Goal: Task Accomplishment & Management: Manage account settings

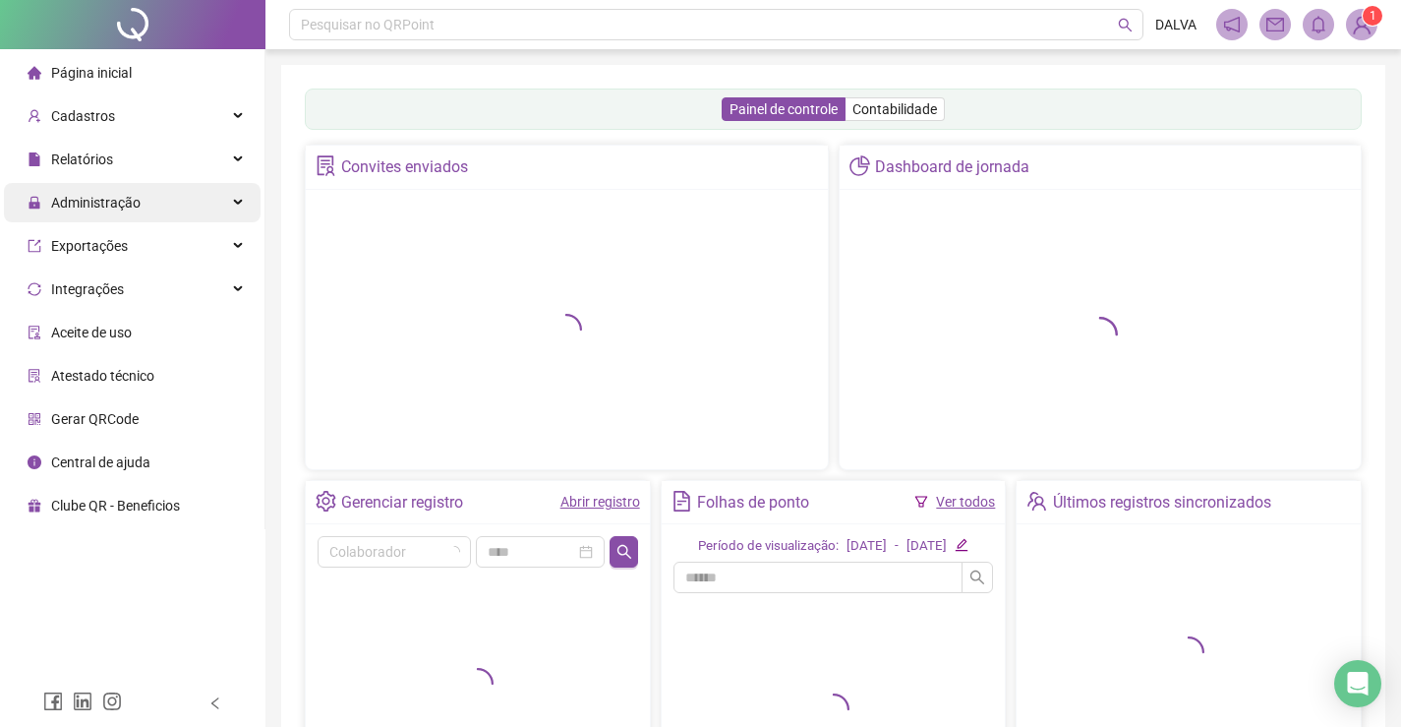
click at [147, 202] on div "Administração" at bounding box center [132, 202] width 257 height 39
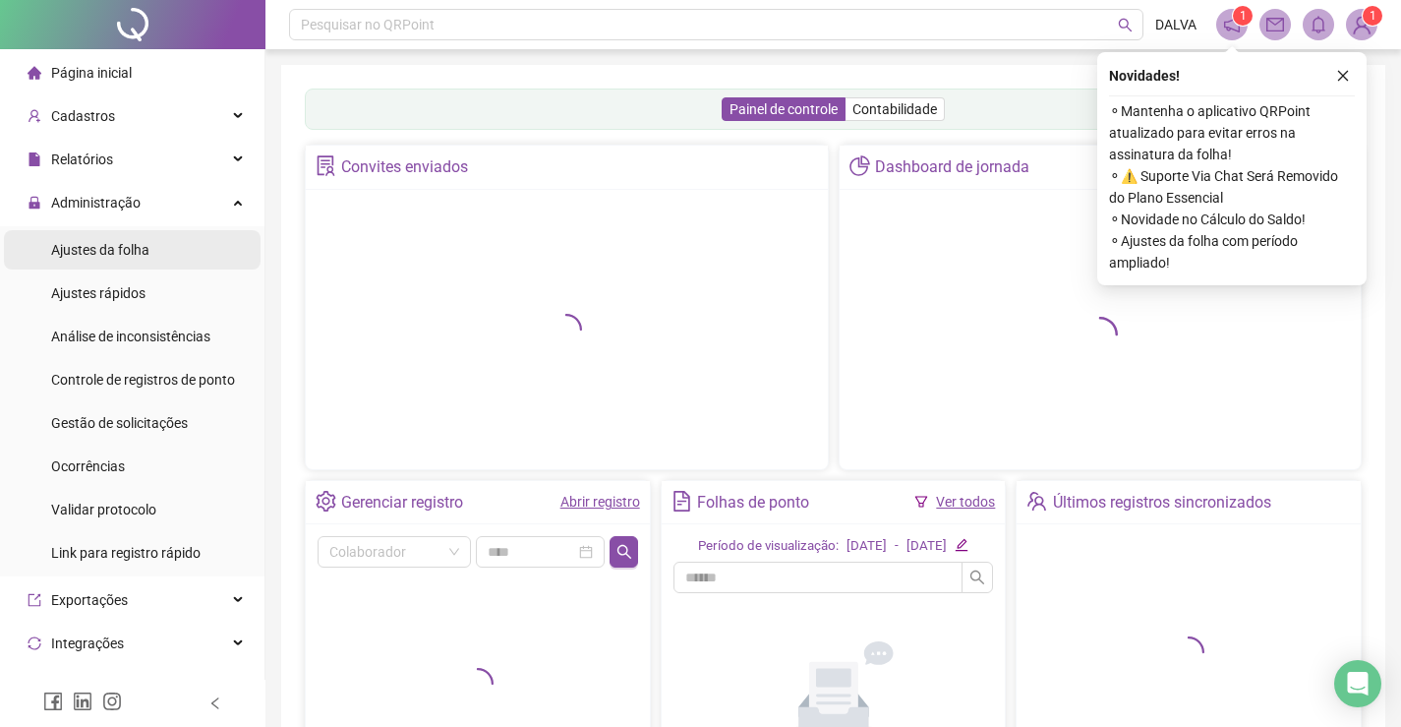
click at [146, 246] on span "Ajustes da folha" at bounding box center [100, 250] width 98 height 16
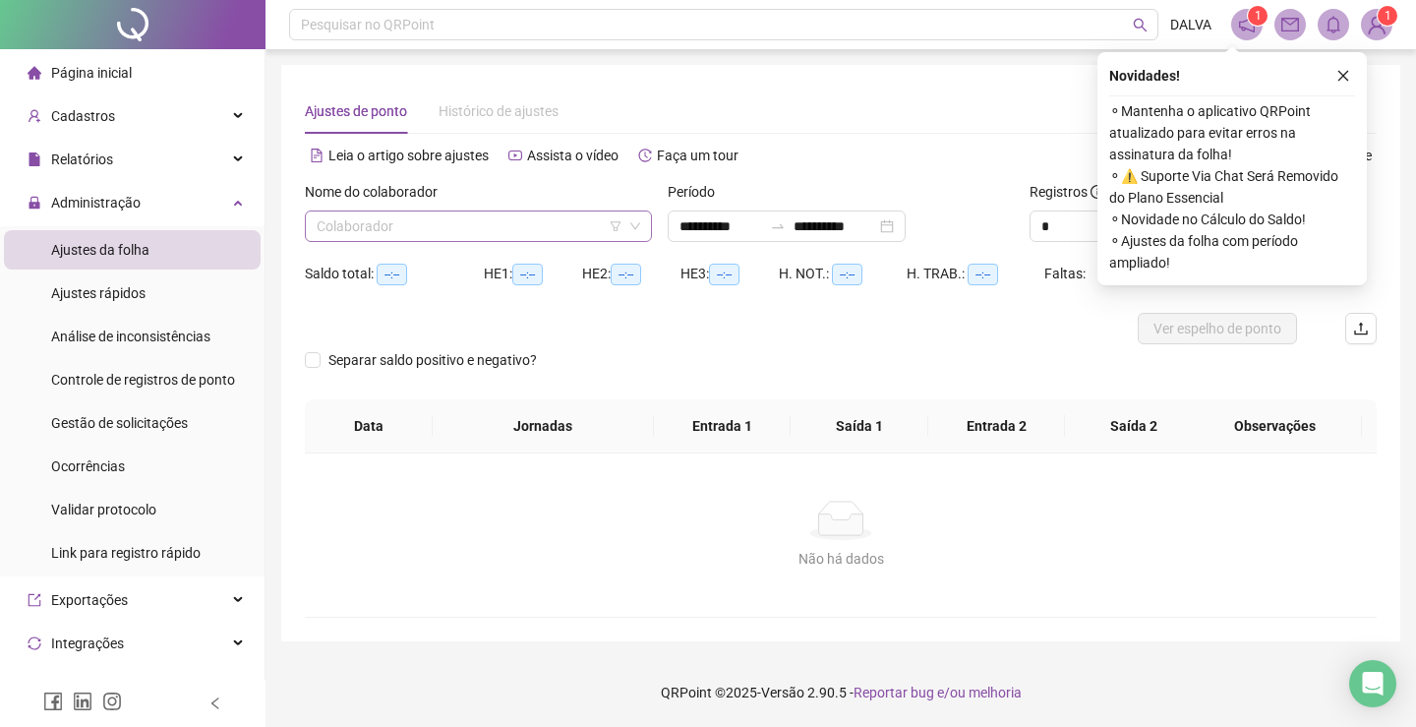
type input "**********"
click at [425, 239] on input "search" at bounding box center [470, 225] width 306 height 29
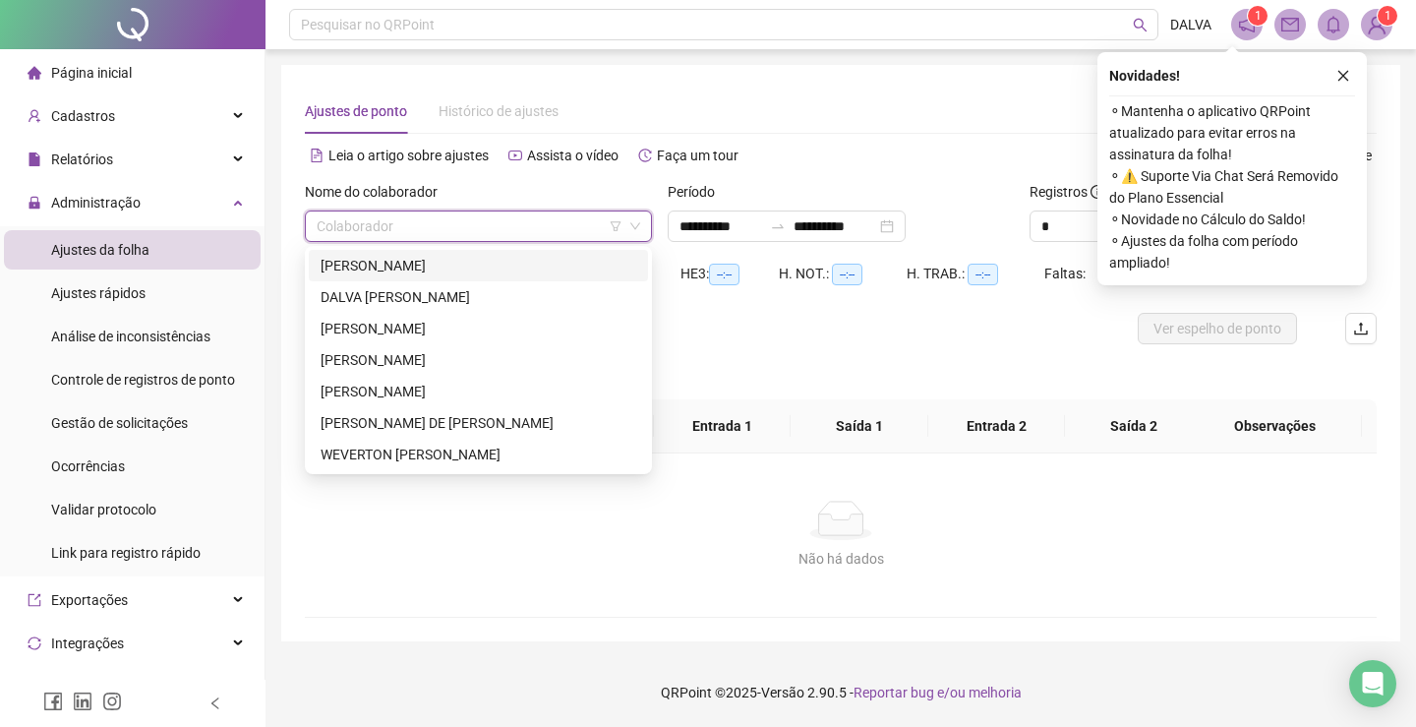
click at [439, 256] on div "[PERSON_NAME]" at bounding box center [479, 266] width 316 height 22
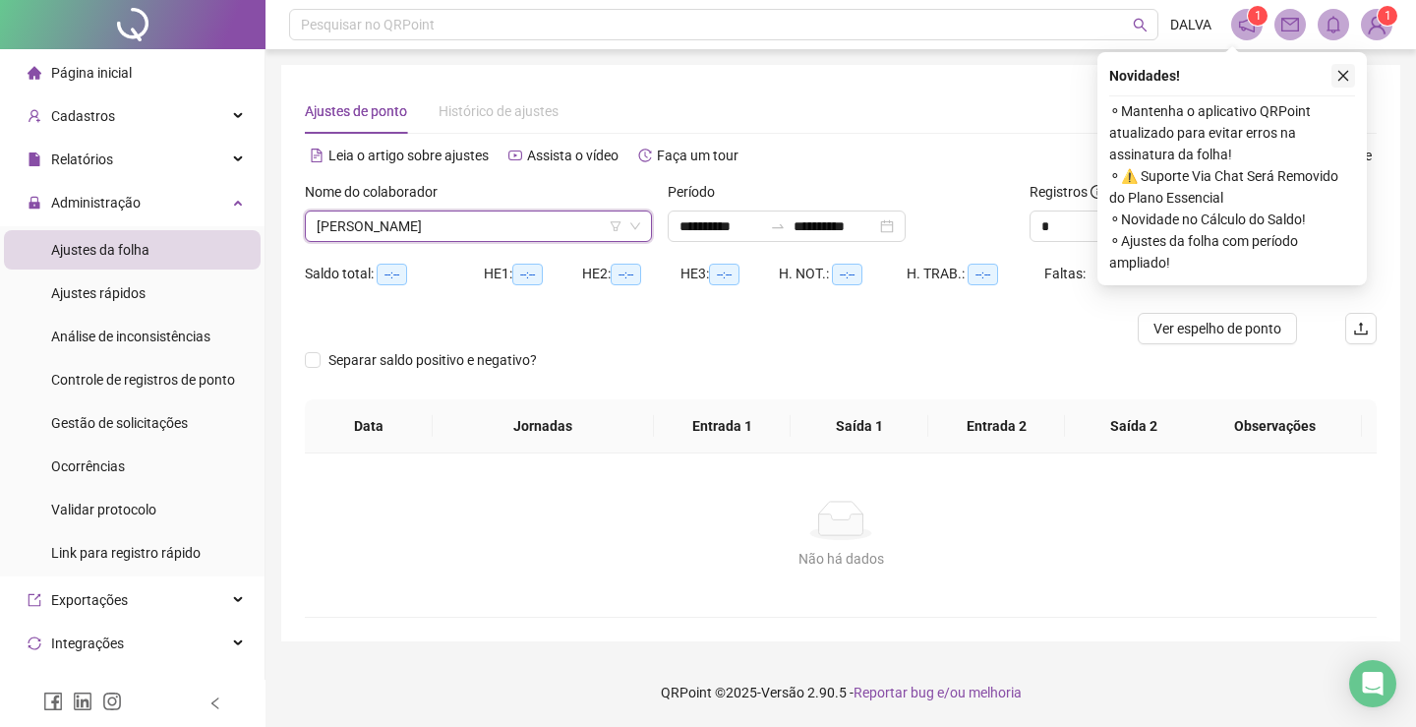
click at [1332, 80] on button "button" at bounding box center [1343, 76] width 24 height 24
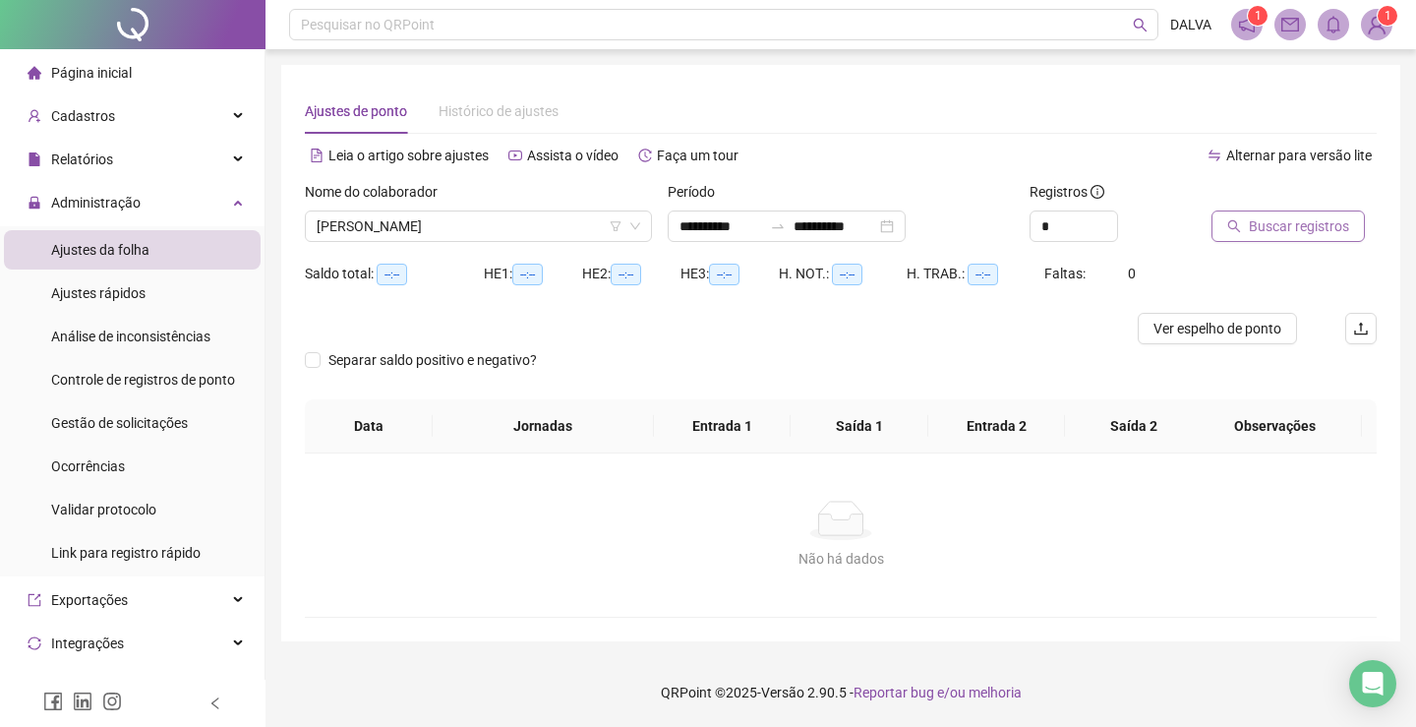
click at [1300, 236] on span "Buscar registros" at bounding box center [1299, 226] width 100 height 22
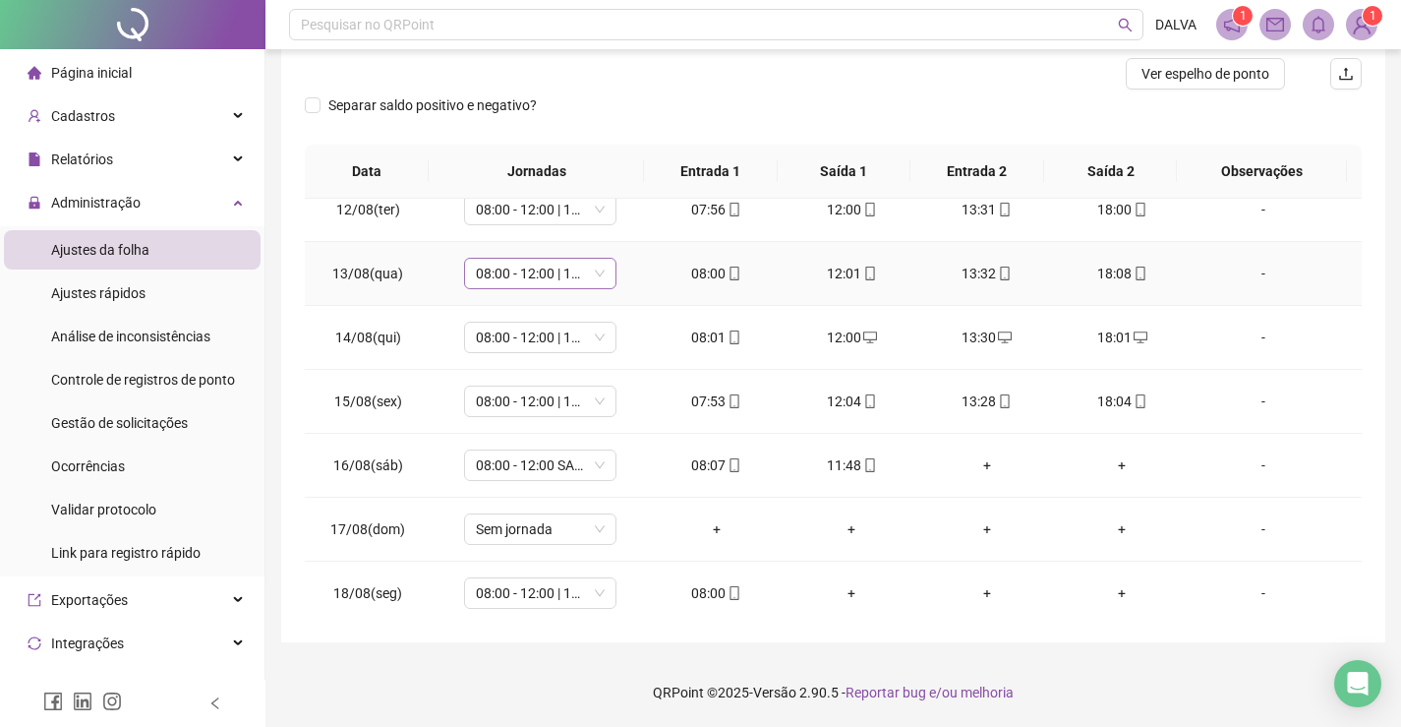
scroll to position [731, 0]
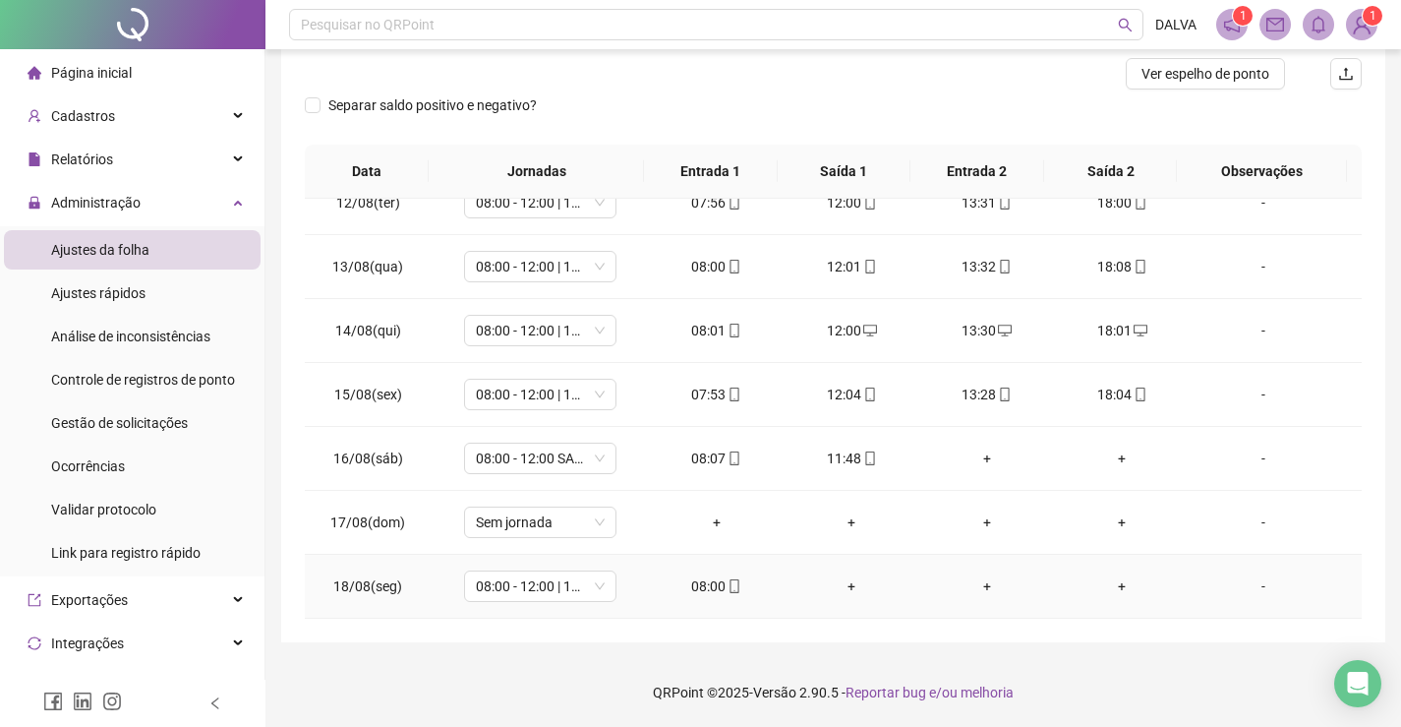
click at [840, 587] on div "+" at bounding box center [851, 586] width 104 height 22
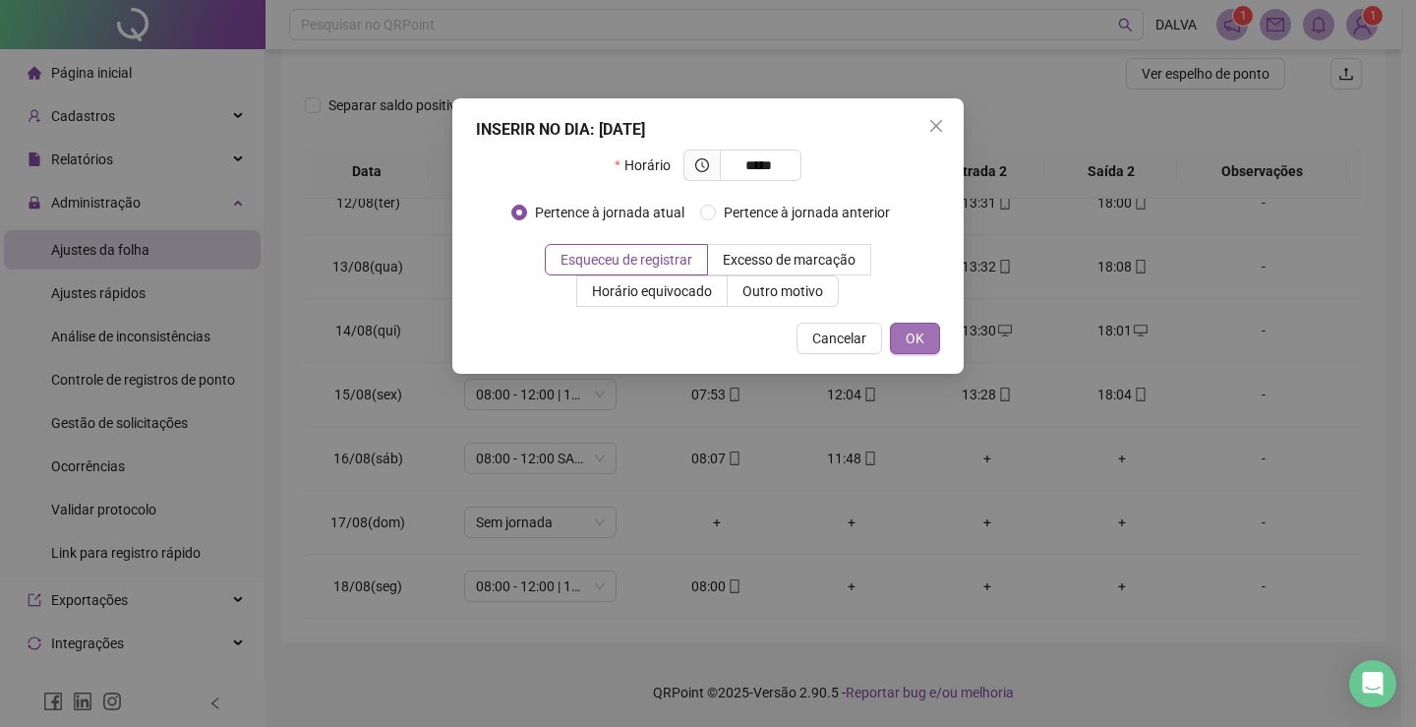
type input "*****"
click at [919, 339] on span "OK" at bounding box center [915, 338] width 19 height 22
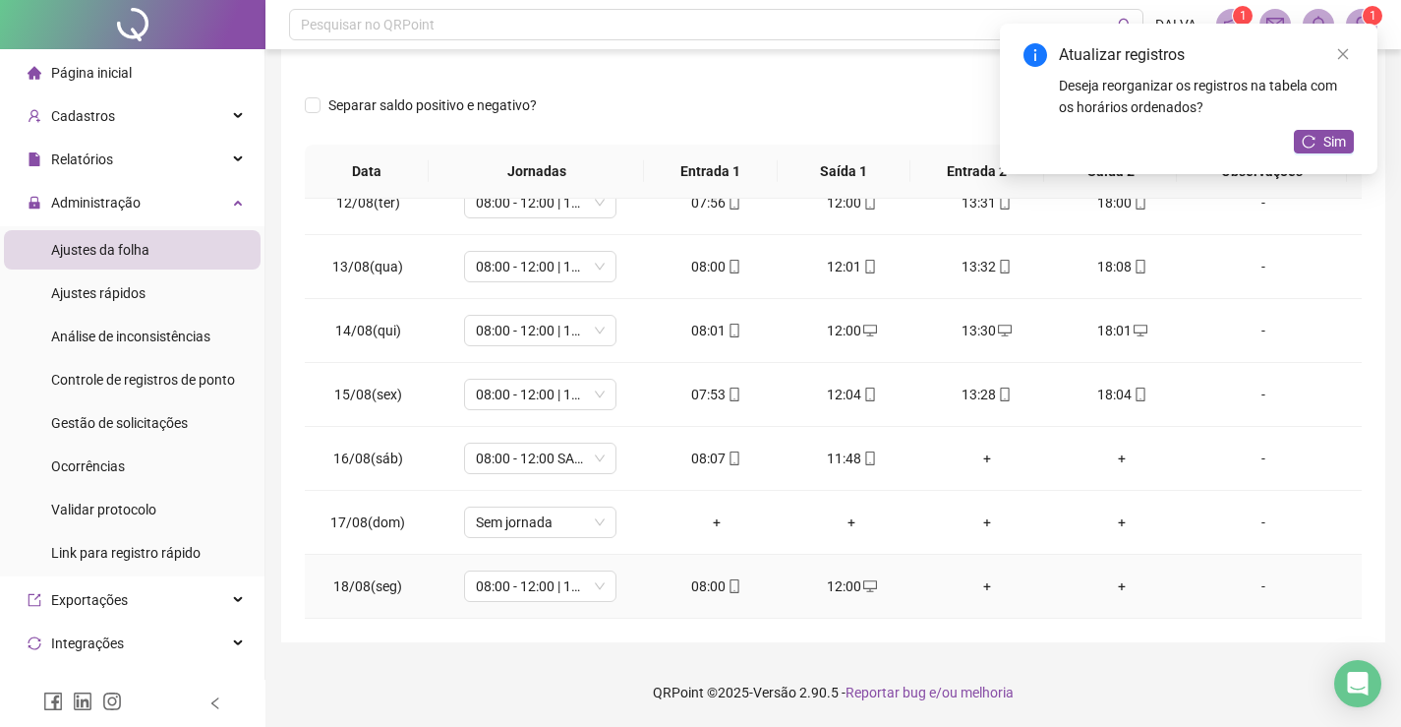
click at [974, 588] on div "+" at bounding box center [987, 586] width 104 height 22
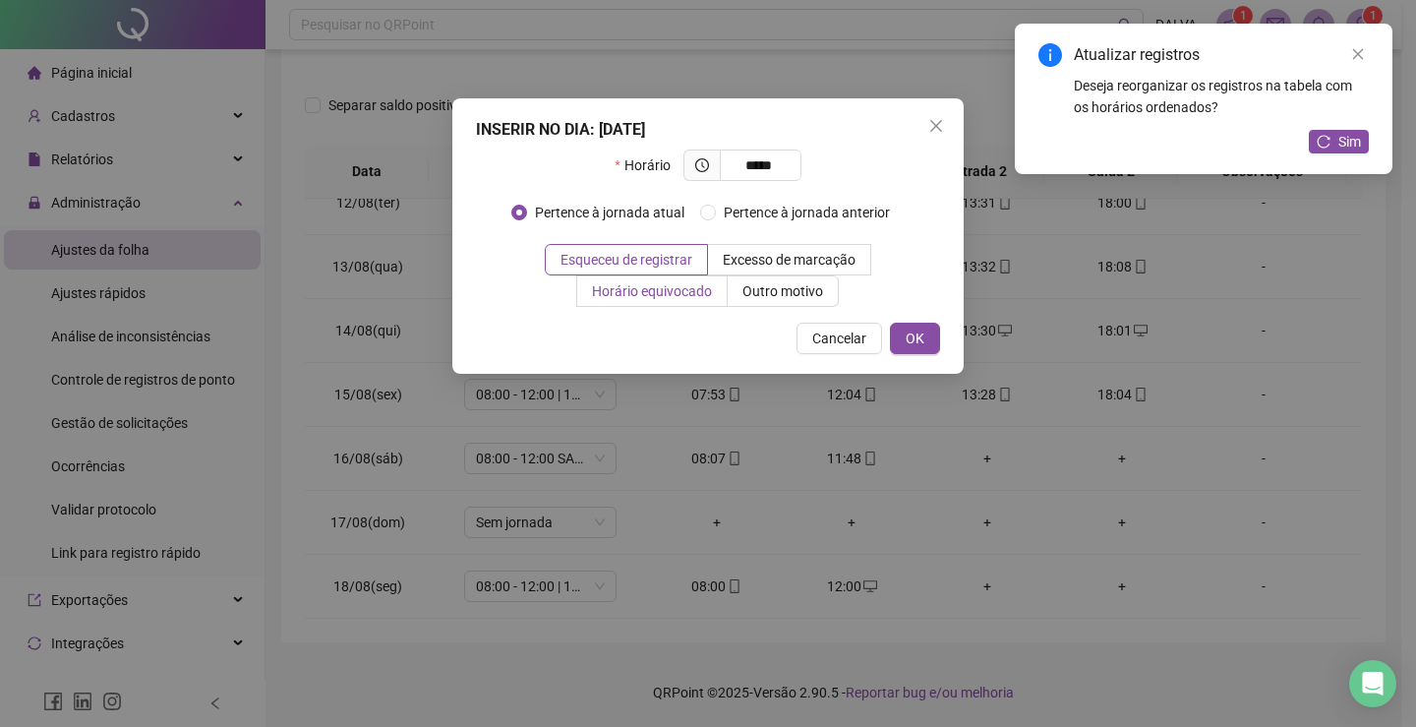
type input "*****"
click at [633, 296] on span "Horário equivocado" at bounding box center [652, 291] width 120 height 16
click at [911, 340] on span "OK" at bounding box center [915, 338] width 19 height 22
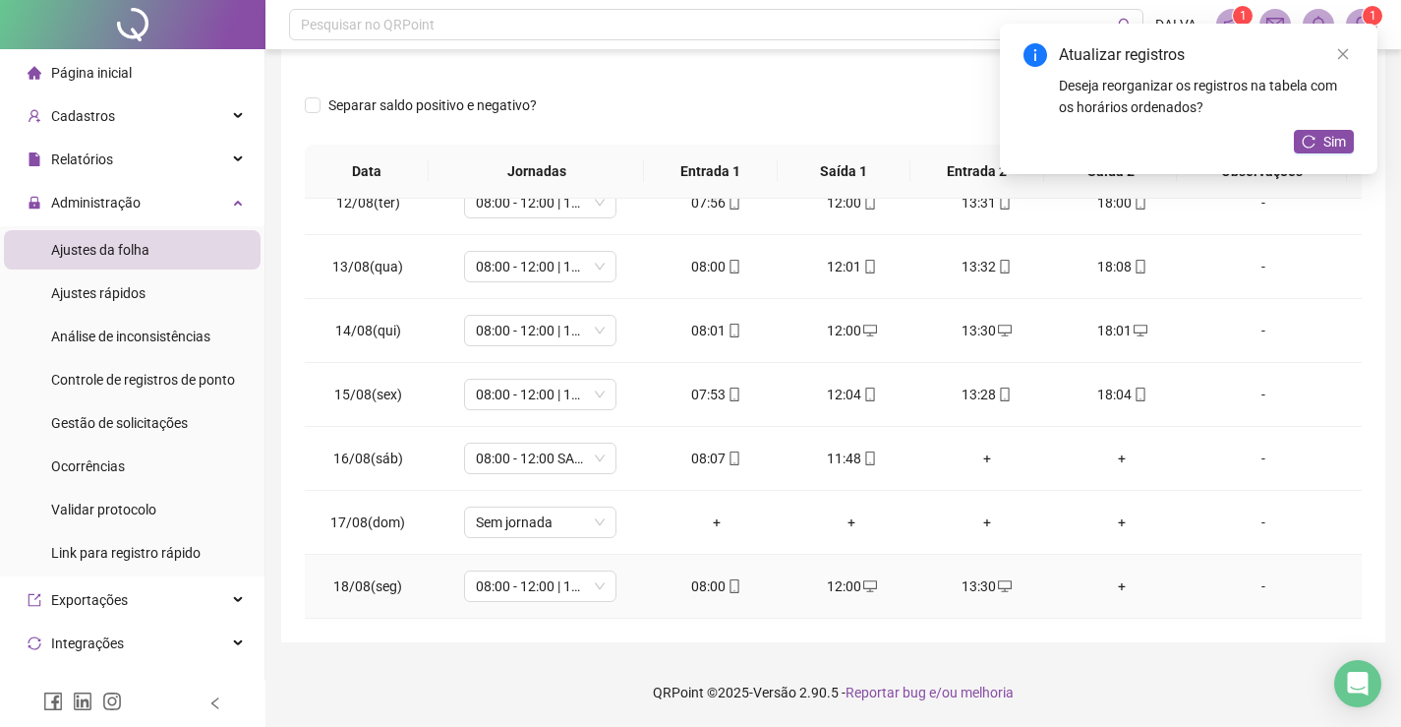
click at [1109, 588] on div "+" at bounding box center [1123, 586] width 104 height 22
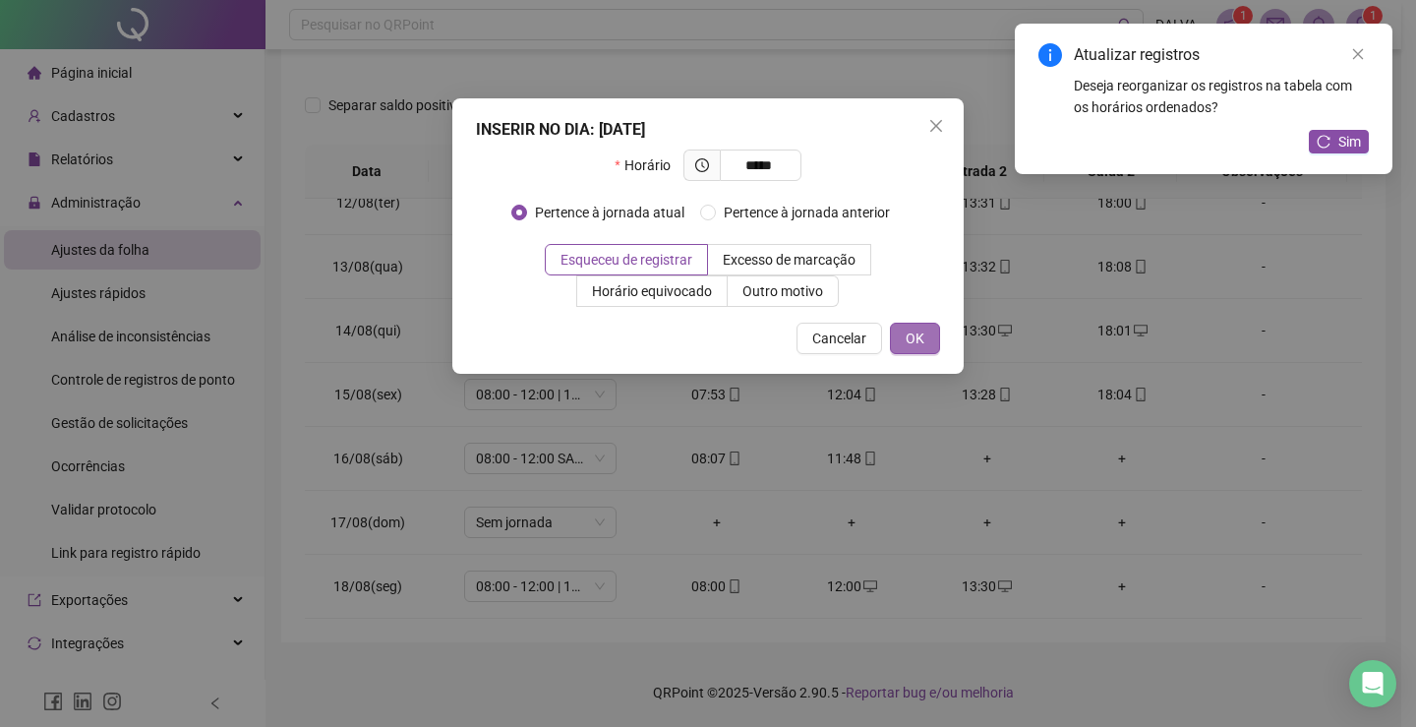
type input "*****"
click at [929, 338] on button "OK" at bounding box center [915, 338] width 50 height 31
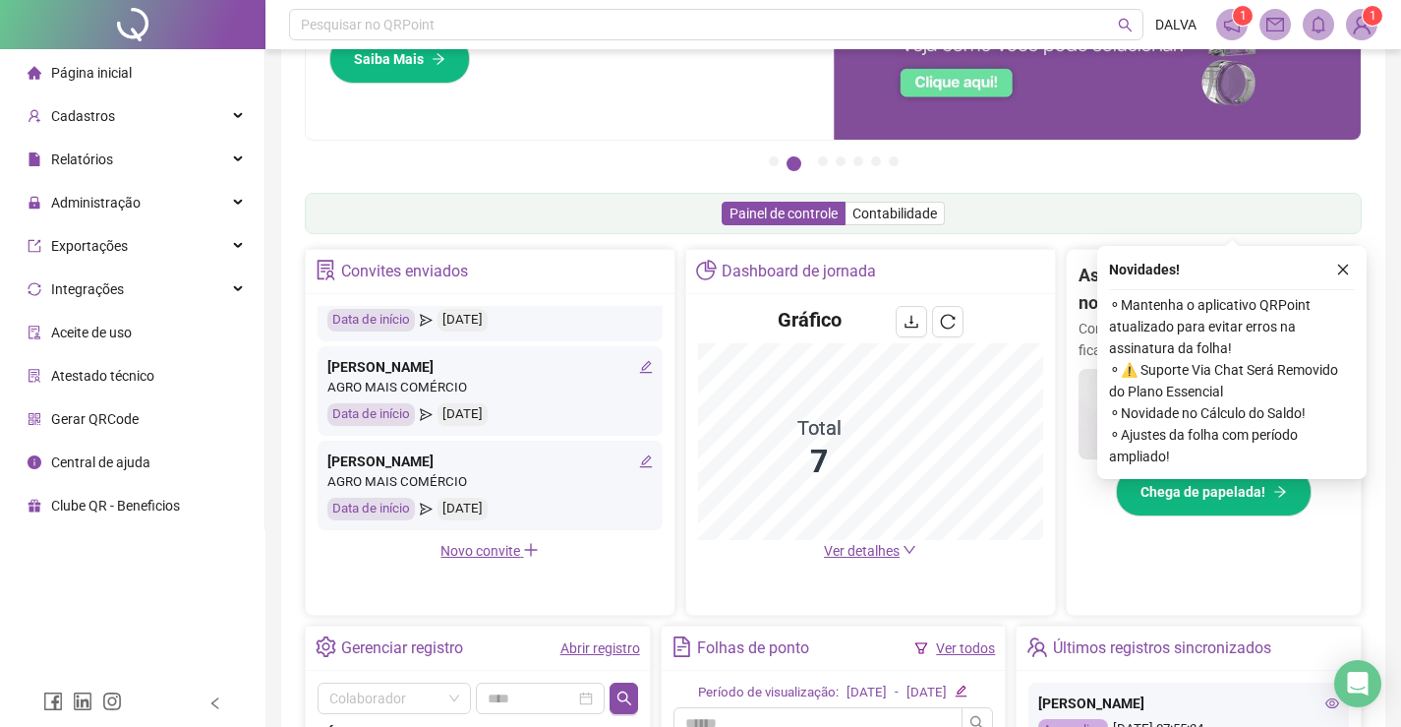
scroll to position [129, 0]
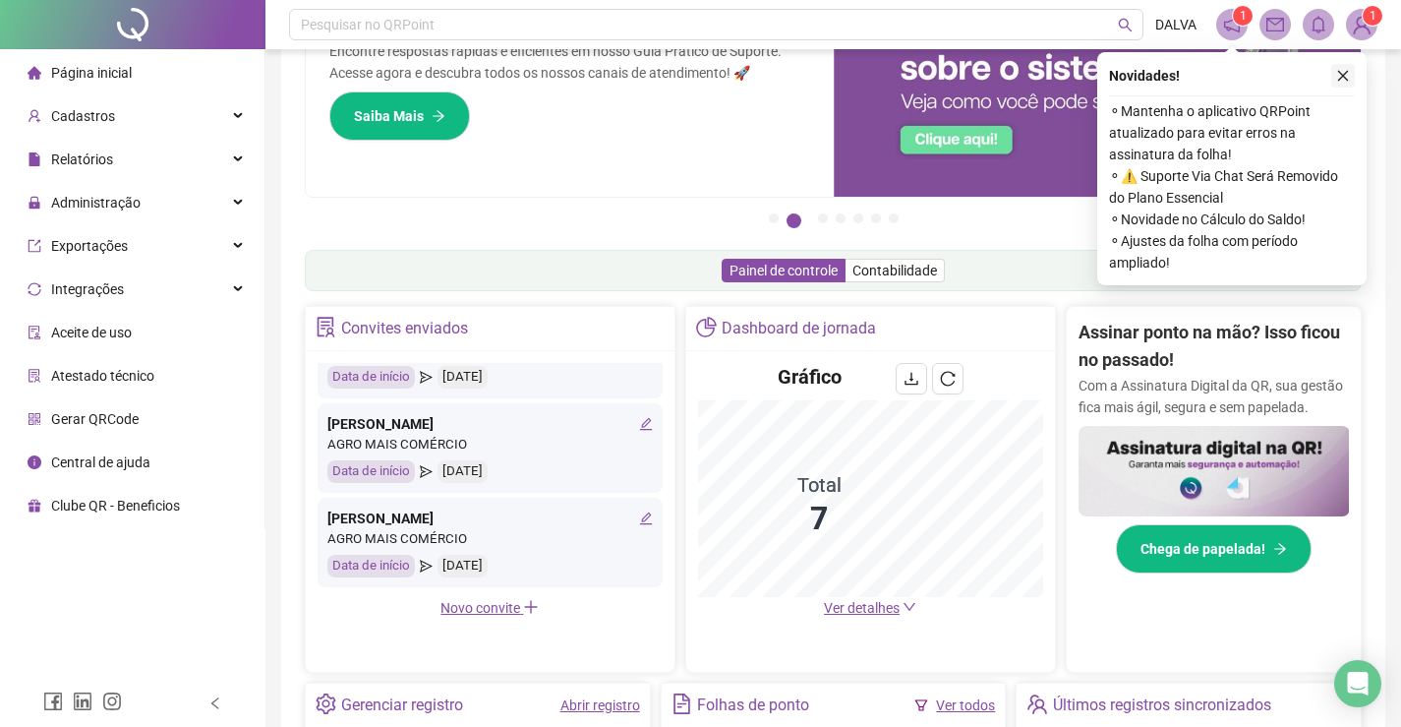
click at [1345, 81] on icon "close" at bounding box center [1343, 76] width 14 height 14
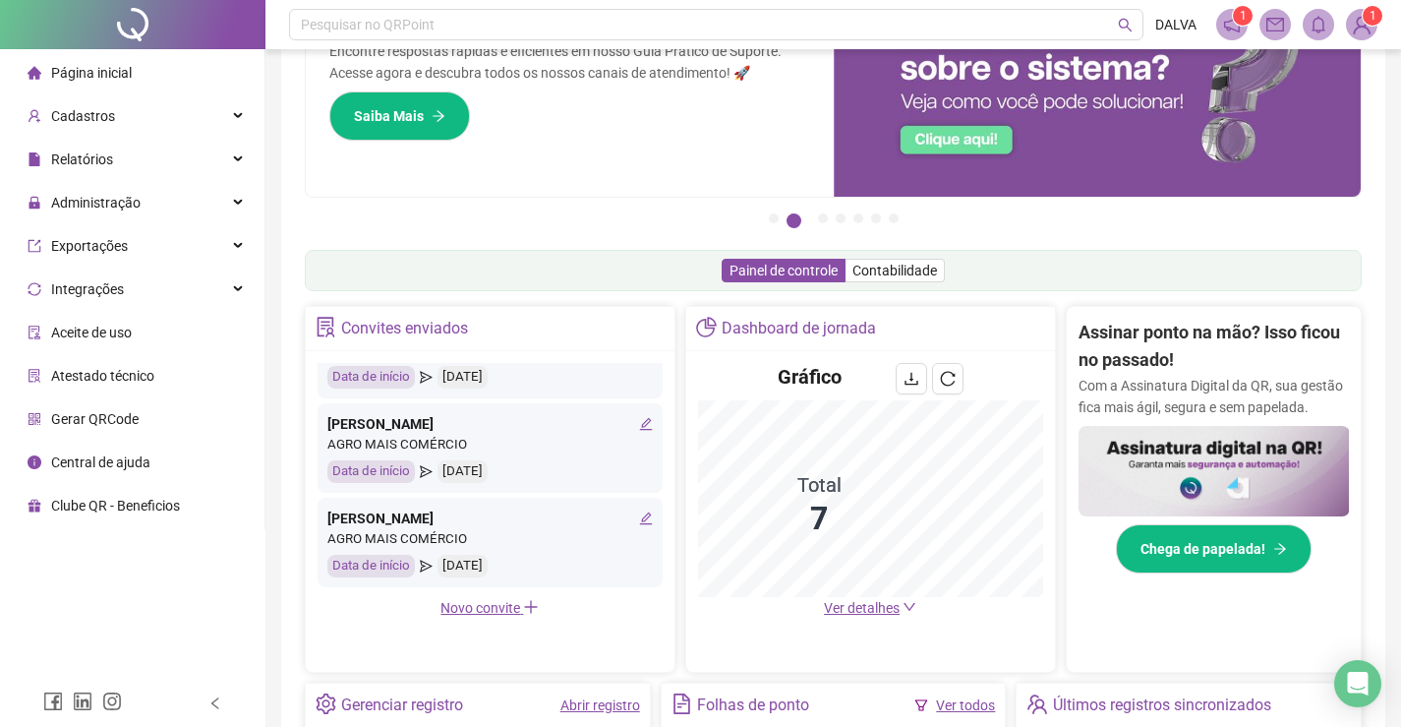
click at [1362, 23] on img at bounding box center [1361, 24] width 29 height 29
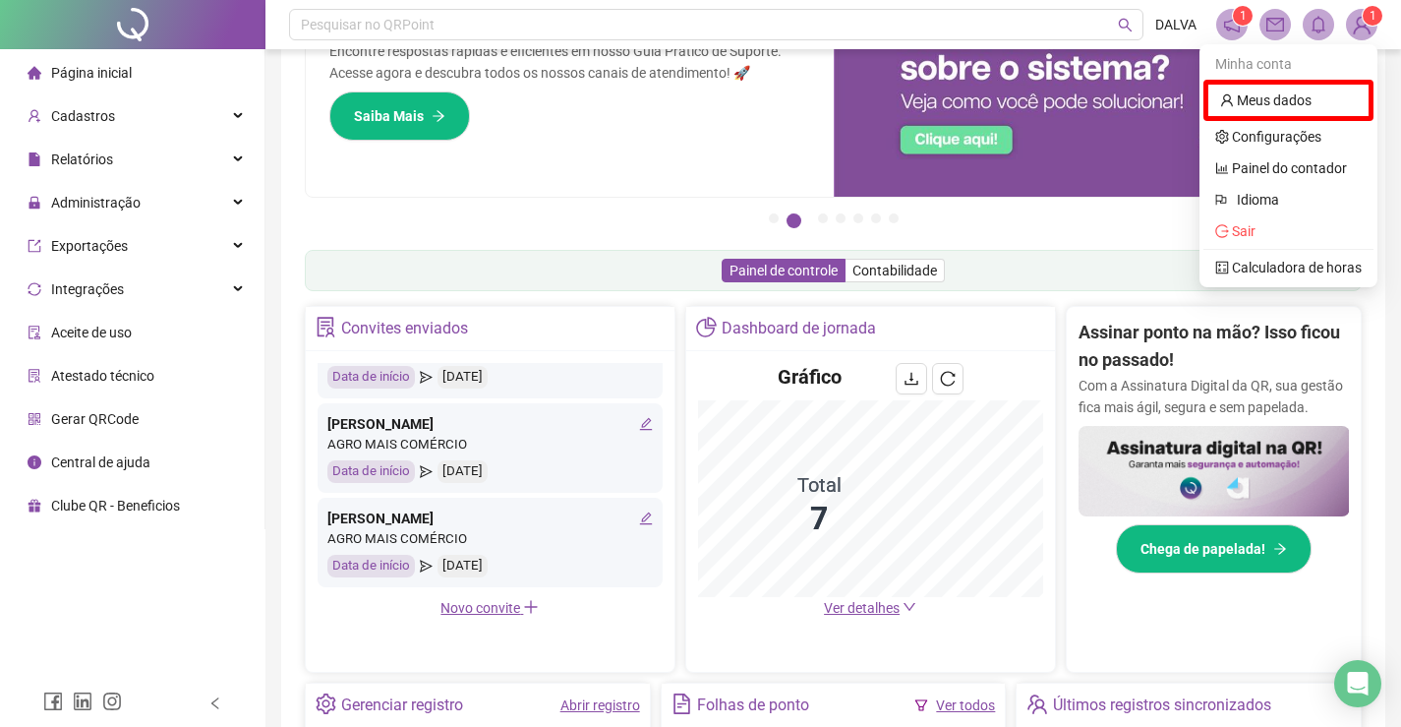
click at [1235, 17] on sup "1" at bounding box center [1243, 16] width 20 height 20
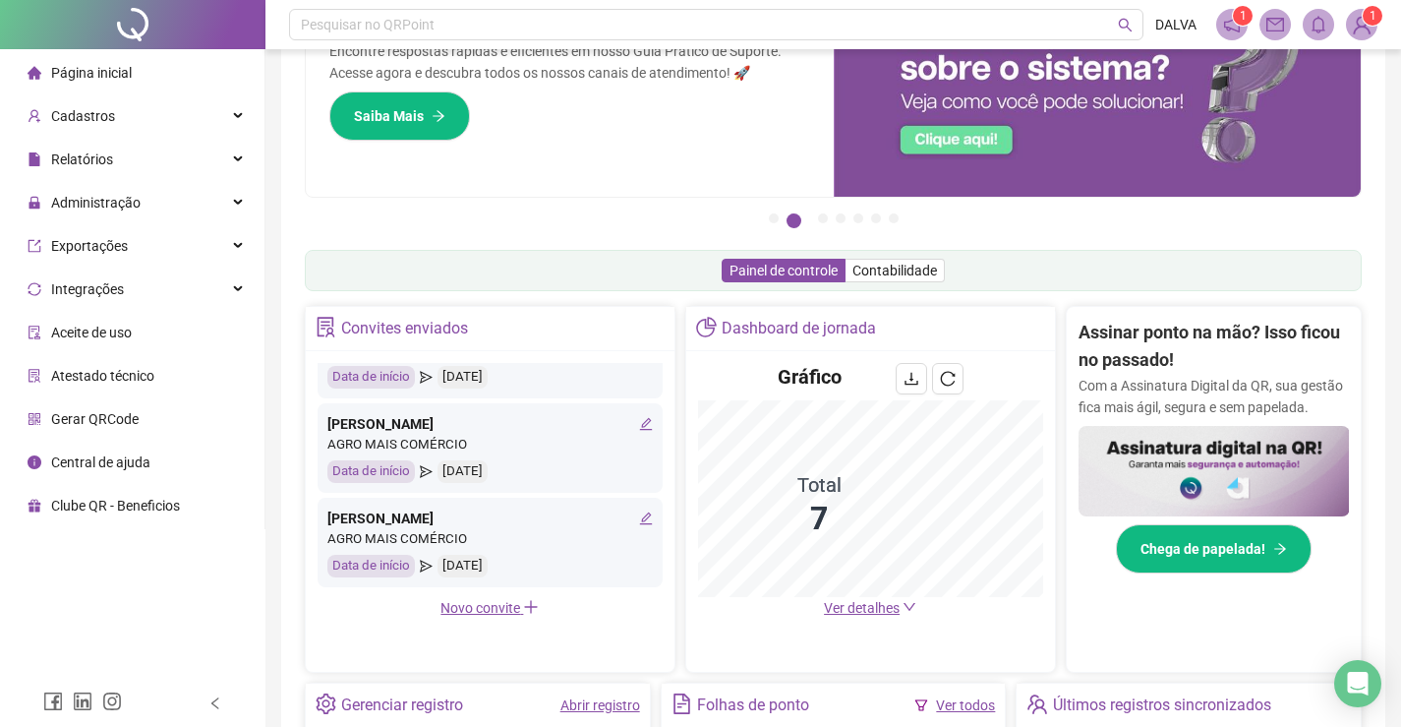
click at [1235, 17] on sup "1" at bounding box center [1243, 16] width 20 height 20
click at [1236, 14] on sup "1" at bounding box center [1243, 16] width 20 height 20
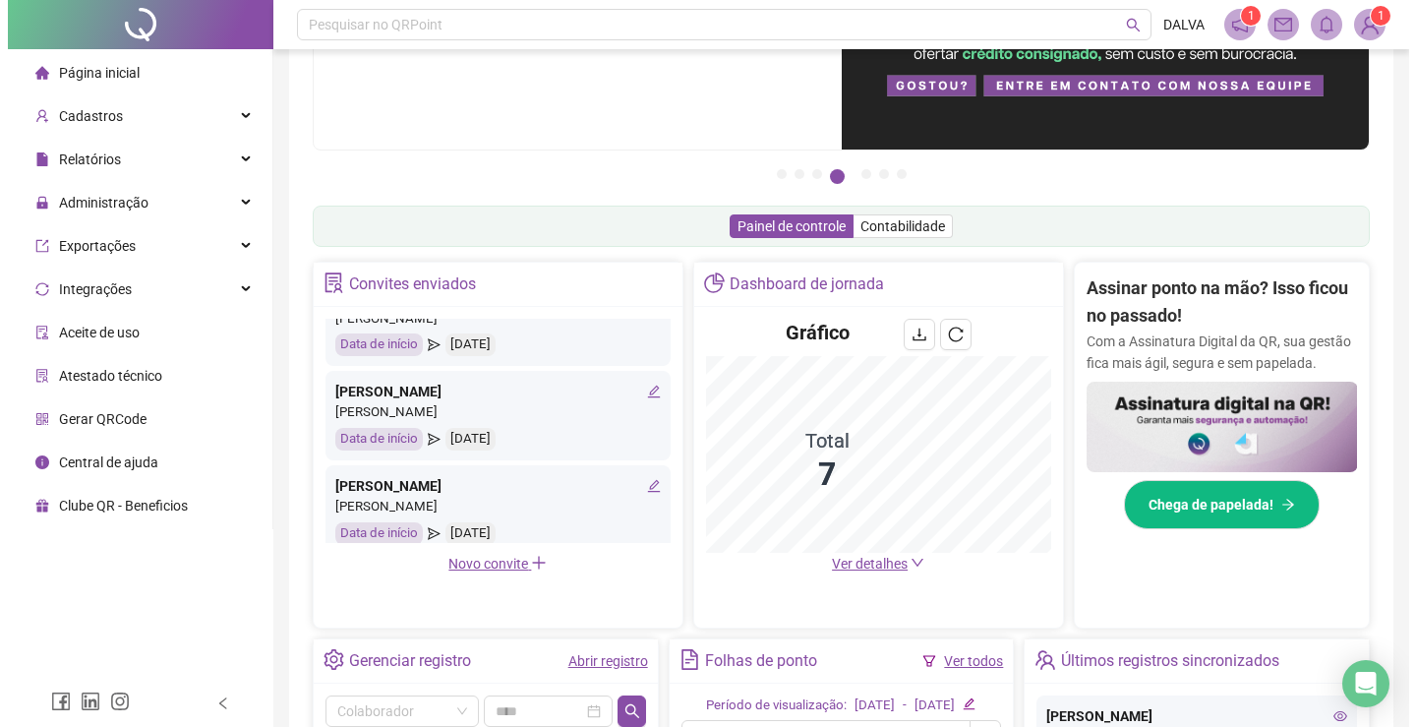
scroll to position [0, 0]
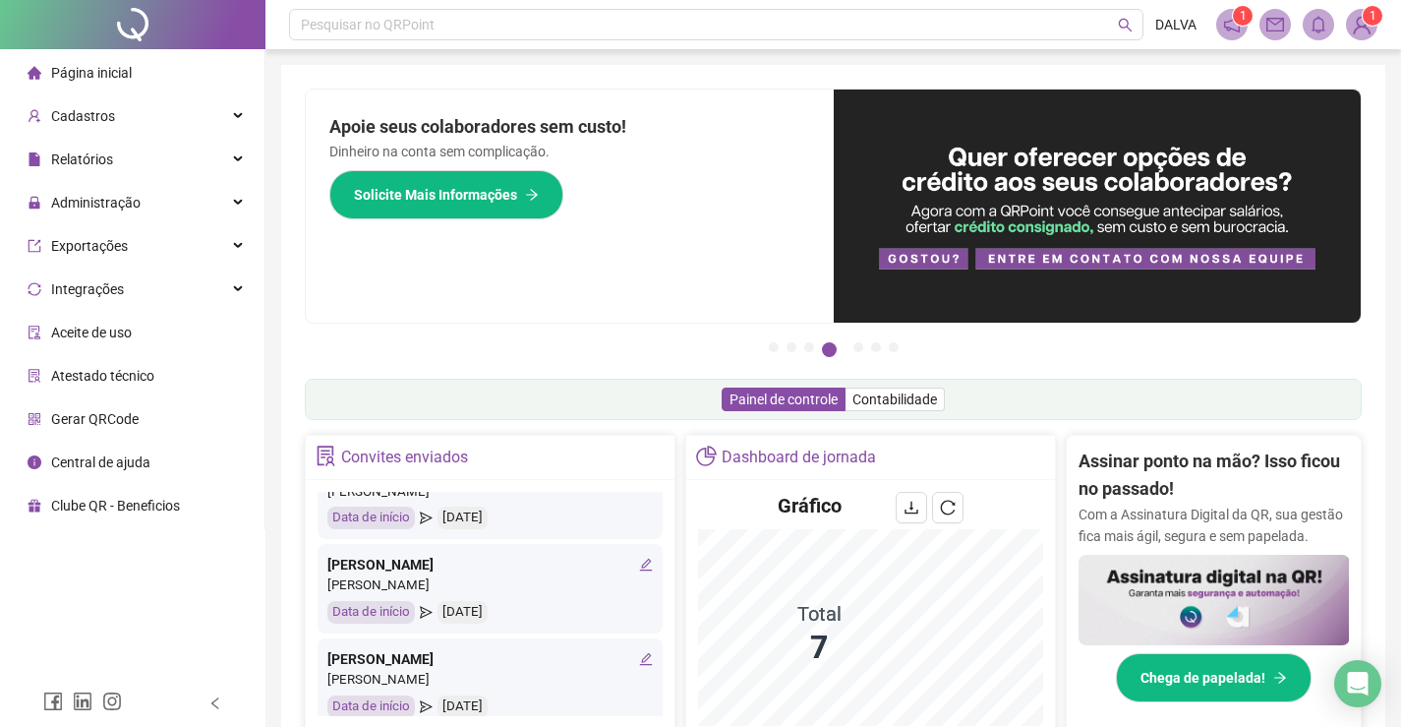
click at [1276, 25] on icon "mail" at bounding box center [1275, 25] width 18 height 14
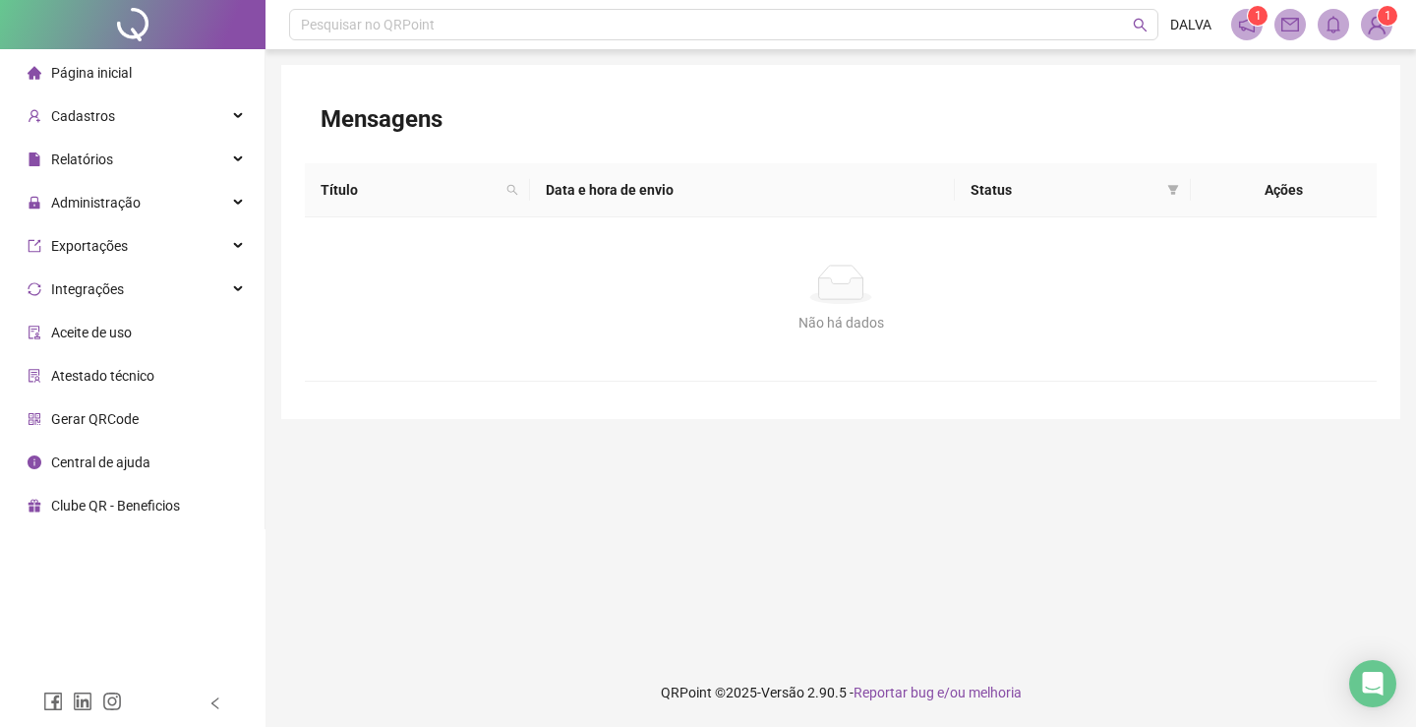
click at [1256, 21] on span "1" at bounding box center [1258, 16] width 7 height 14
click at [206, 294] on div "Integrações" at bounding box center [132, 288] width 257 height 39
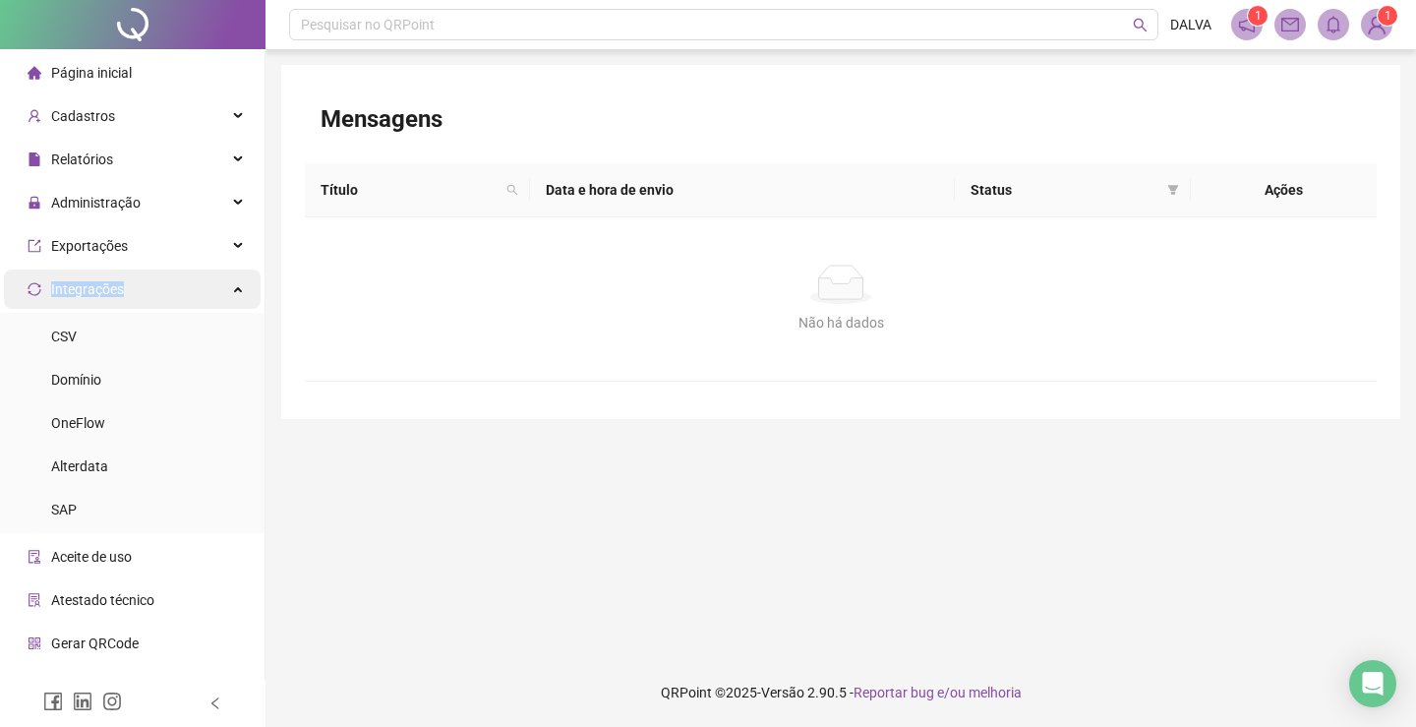
click at [206, 294] on div "Integrações" at bounding box center [132, 288] width 257 height 39
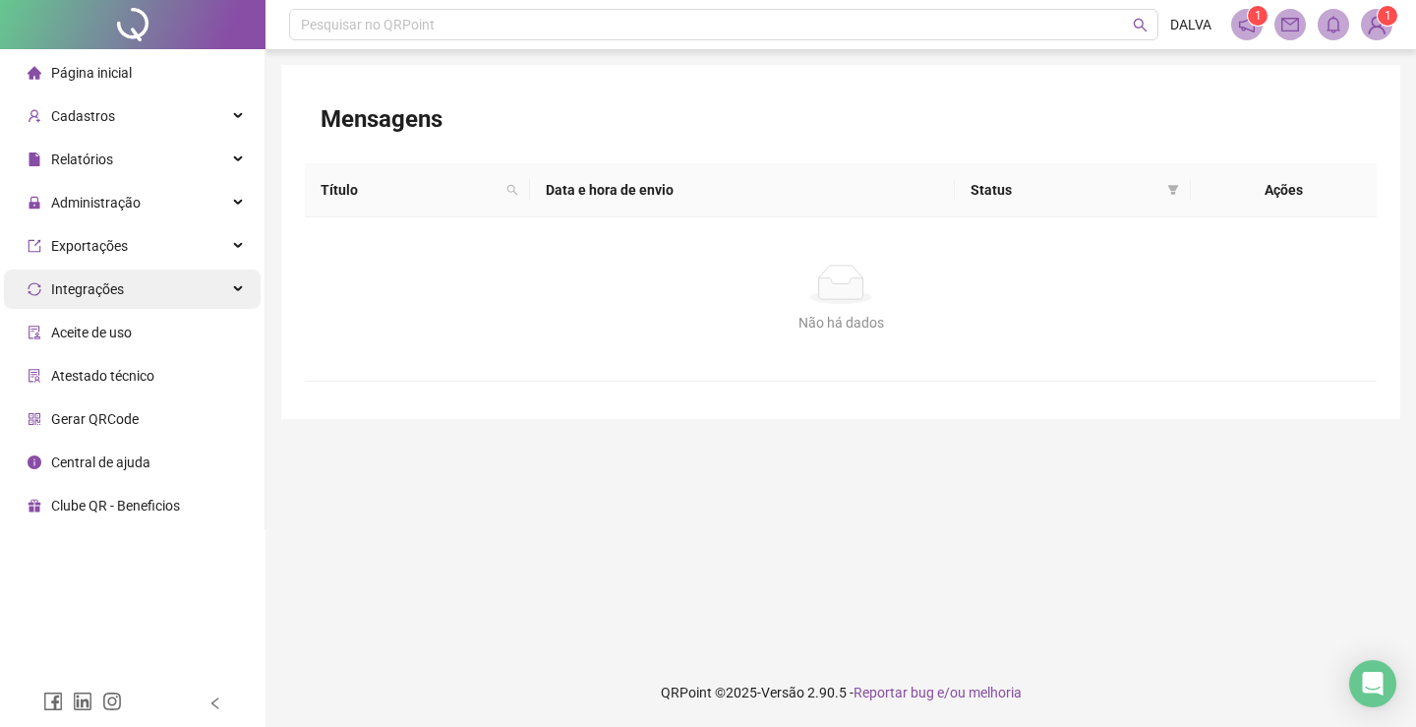
click at [206, 294] on div "Integrações" at bounding box center [132, 288] width 257 height 39
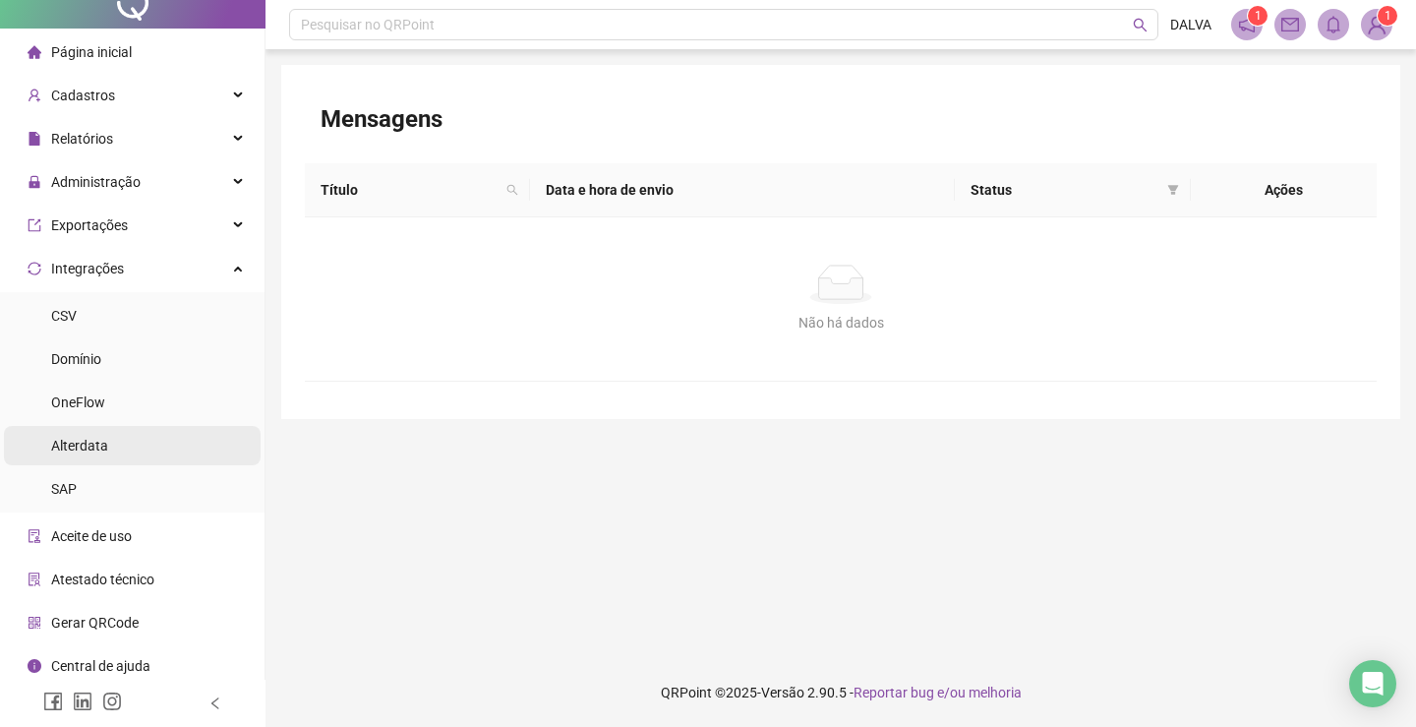
scroll to position [27, 0]
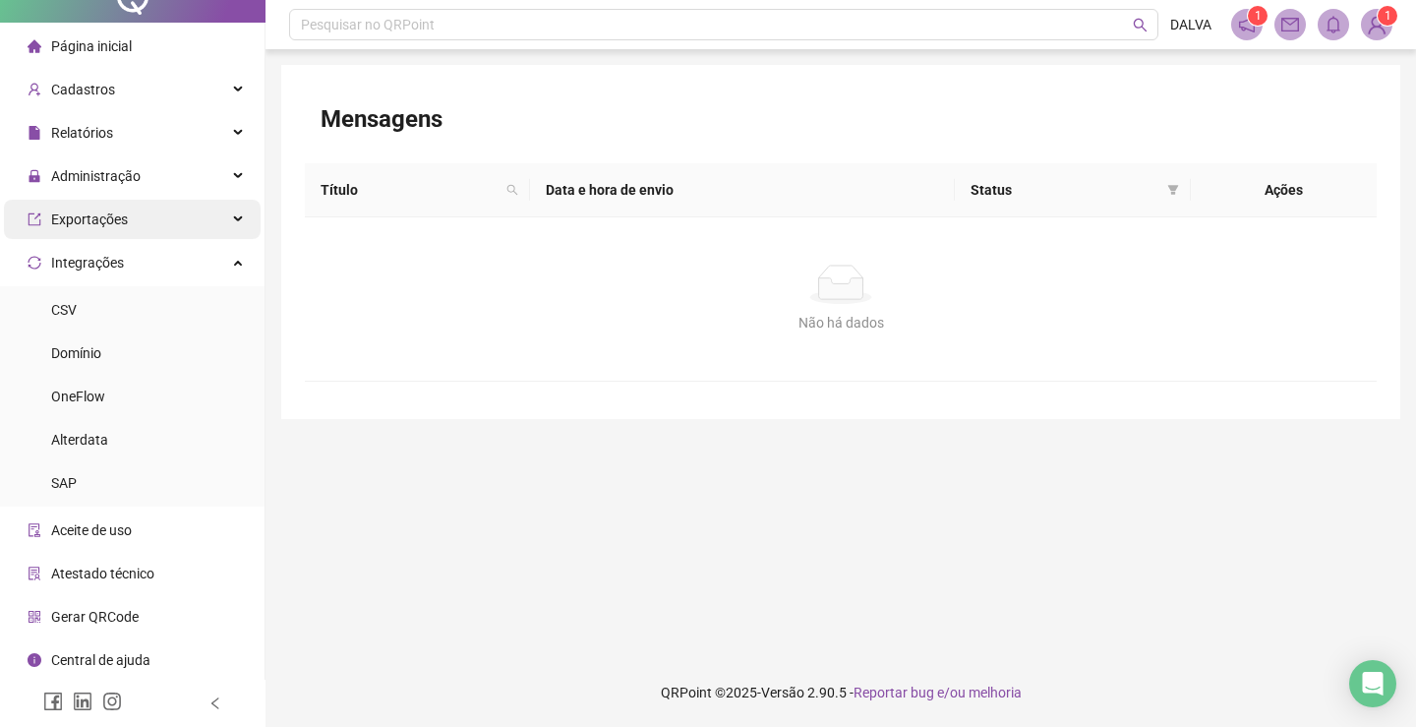
click at [140, 220] on div "Exportações" at bounding box center [132, 219] width 257 height 39
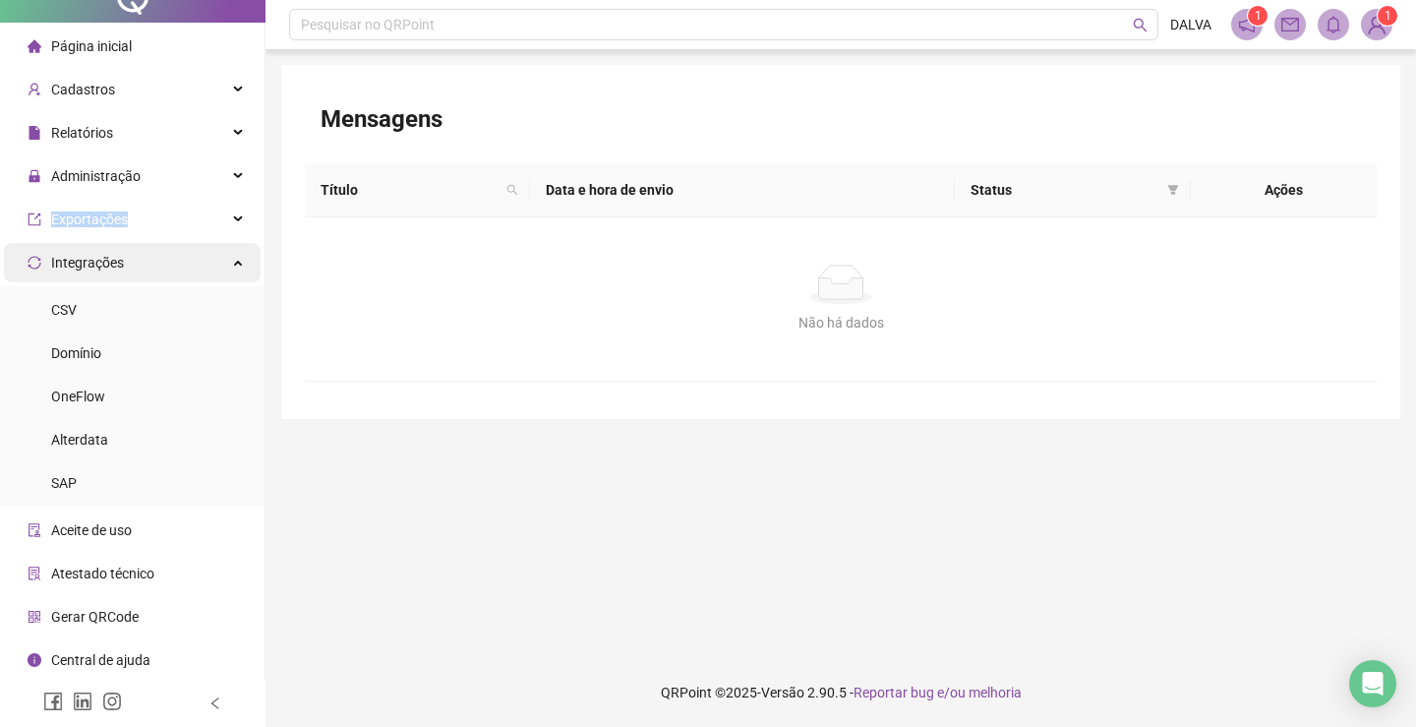
click at [178, 262] on div "Integrações" at bounding box center [132, 262] width 257 height 39
click at [172, 263] on div "Integrações" at bounding box center [132, 262] width 257 height 39
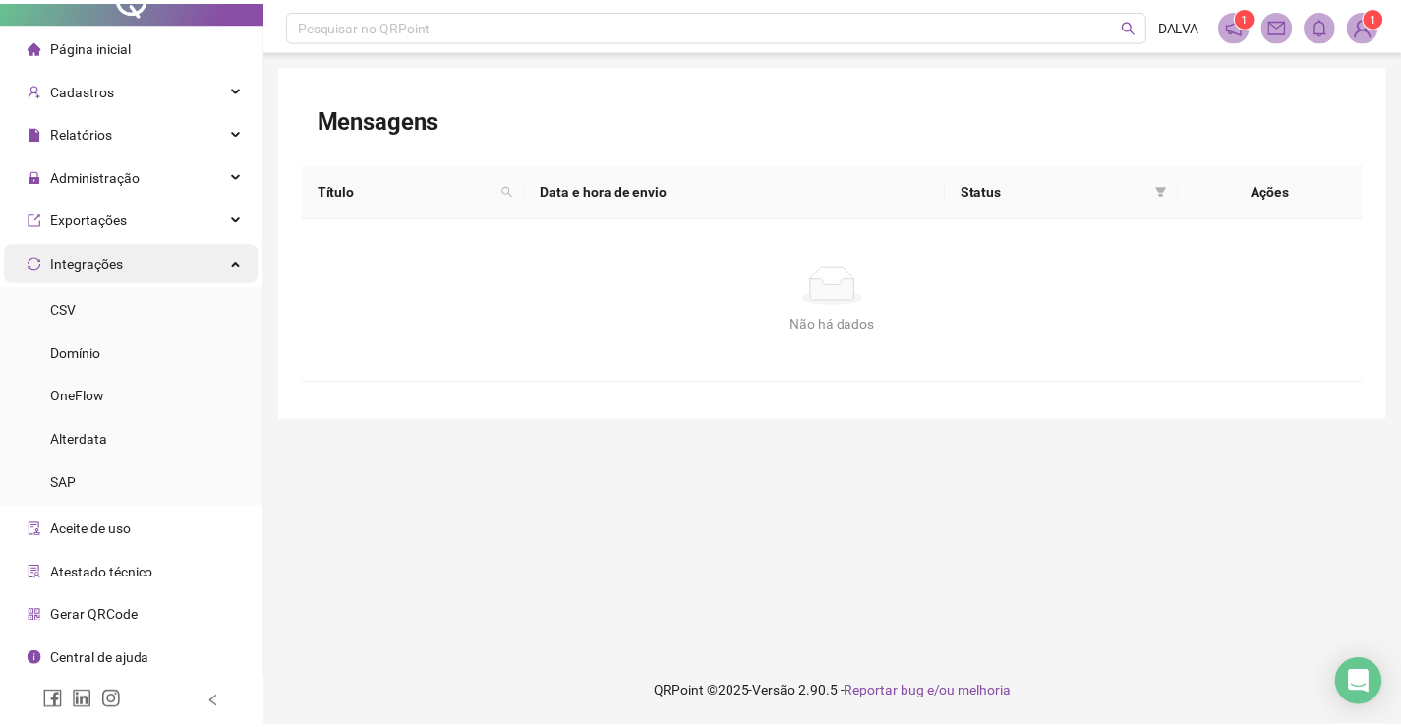
scroll to position [0, 0]
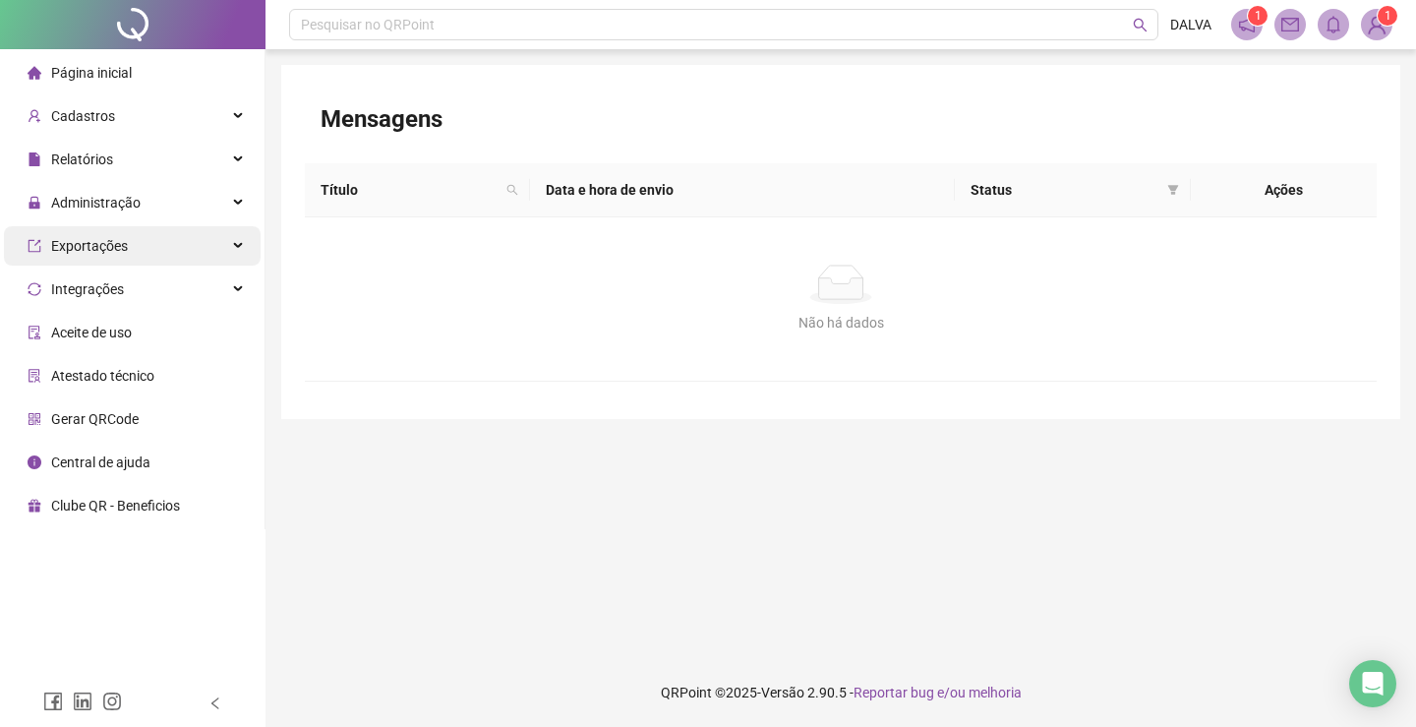
click at [155, 250] on div "Exportações" at bounding box center [132, 245] width 257 height 39
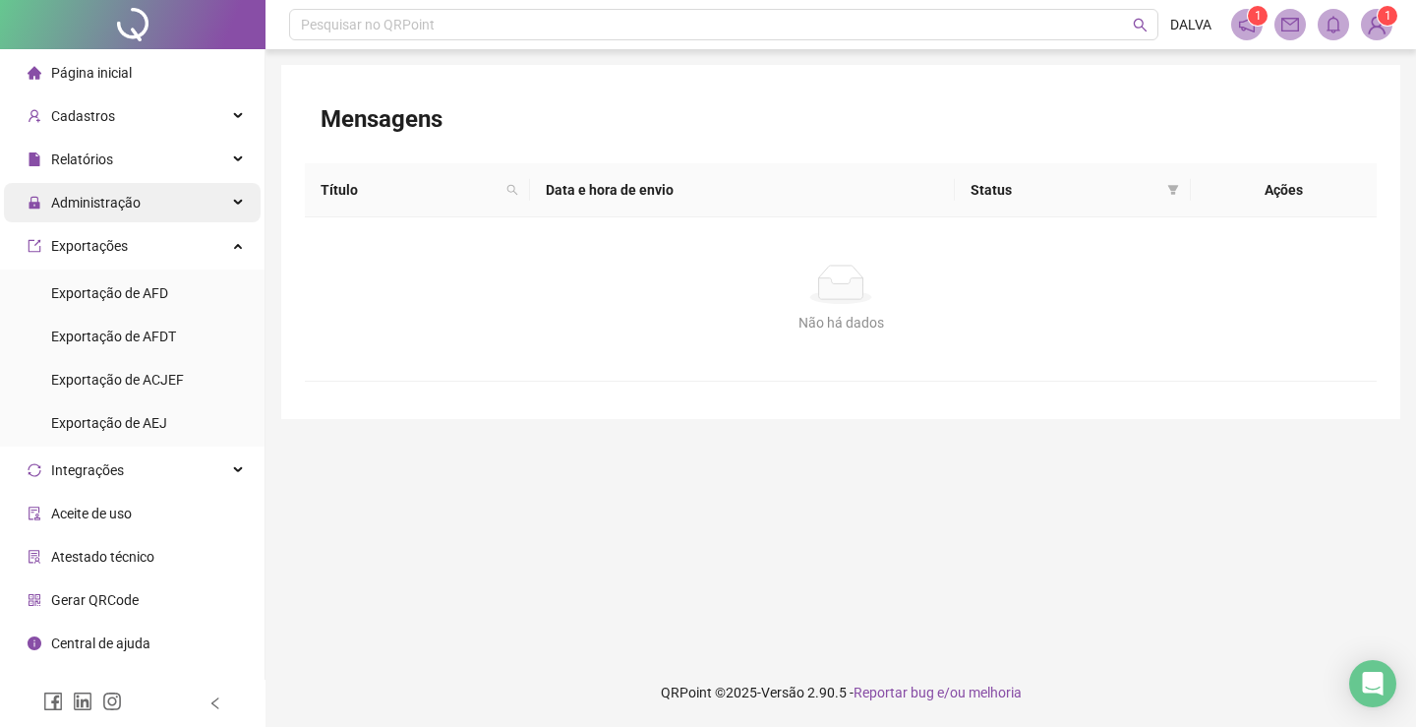
click at [155, 203] on div "Administração" at bounding box center [132, 202] width 257 height 39
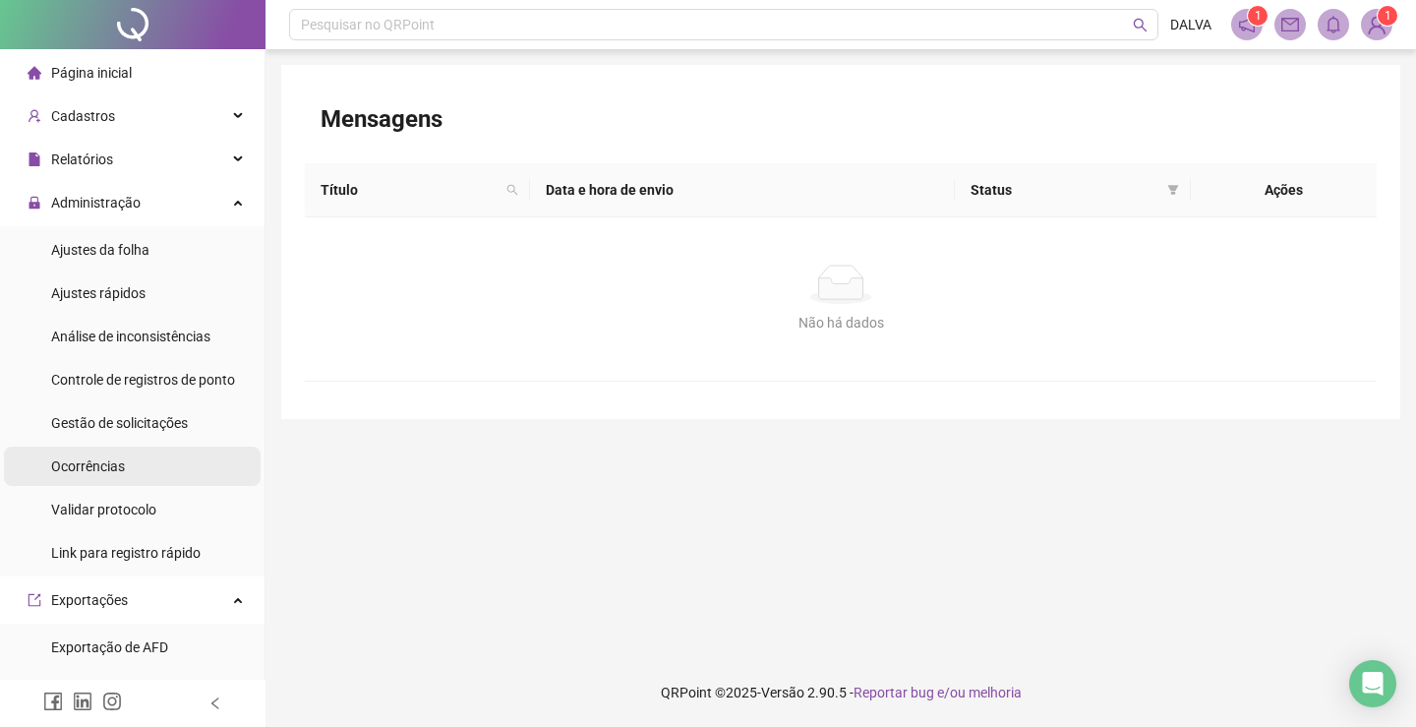
click at [165, 459] on li "Ocorrências" at bounding box center [132, 465] width 257 height 39
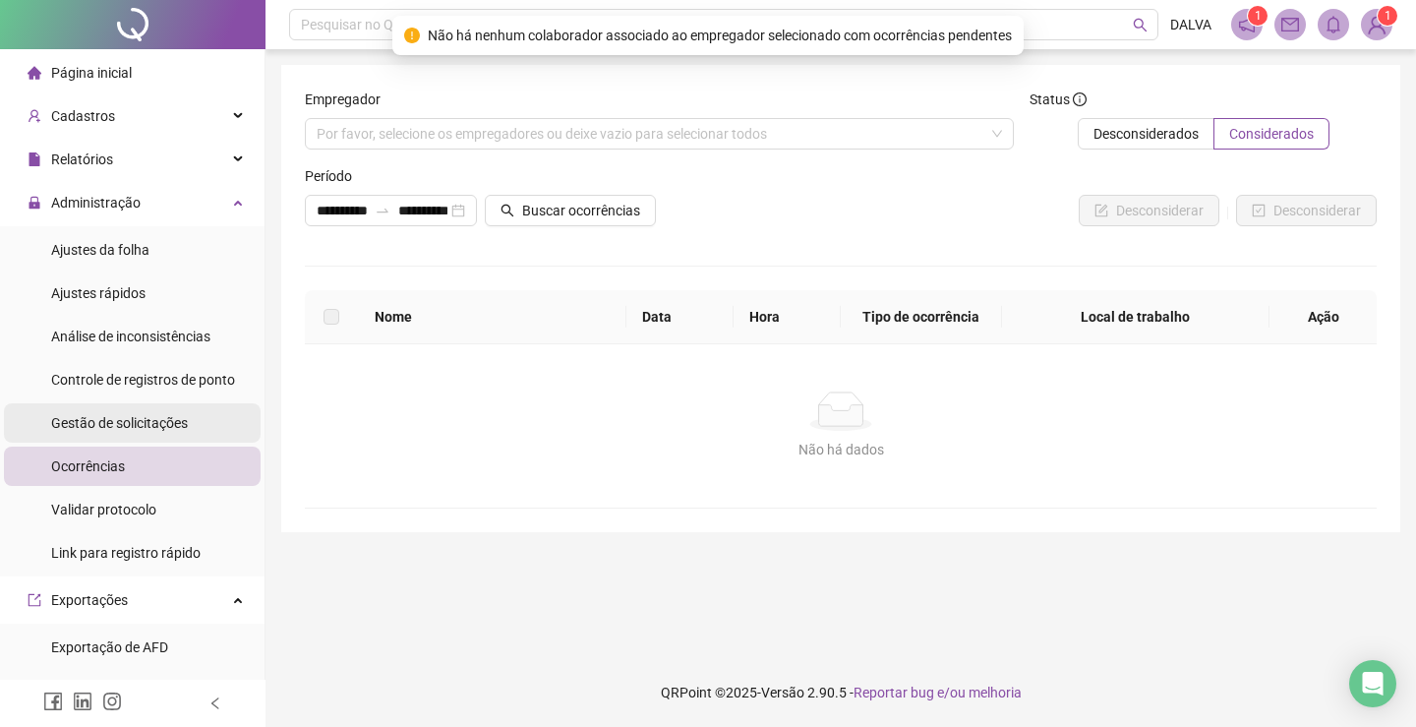
click at [169, 415] on span "Gestão de solicitações" at bounding box center [119, 423] width 137 height 16
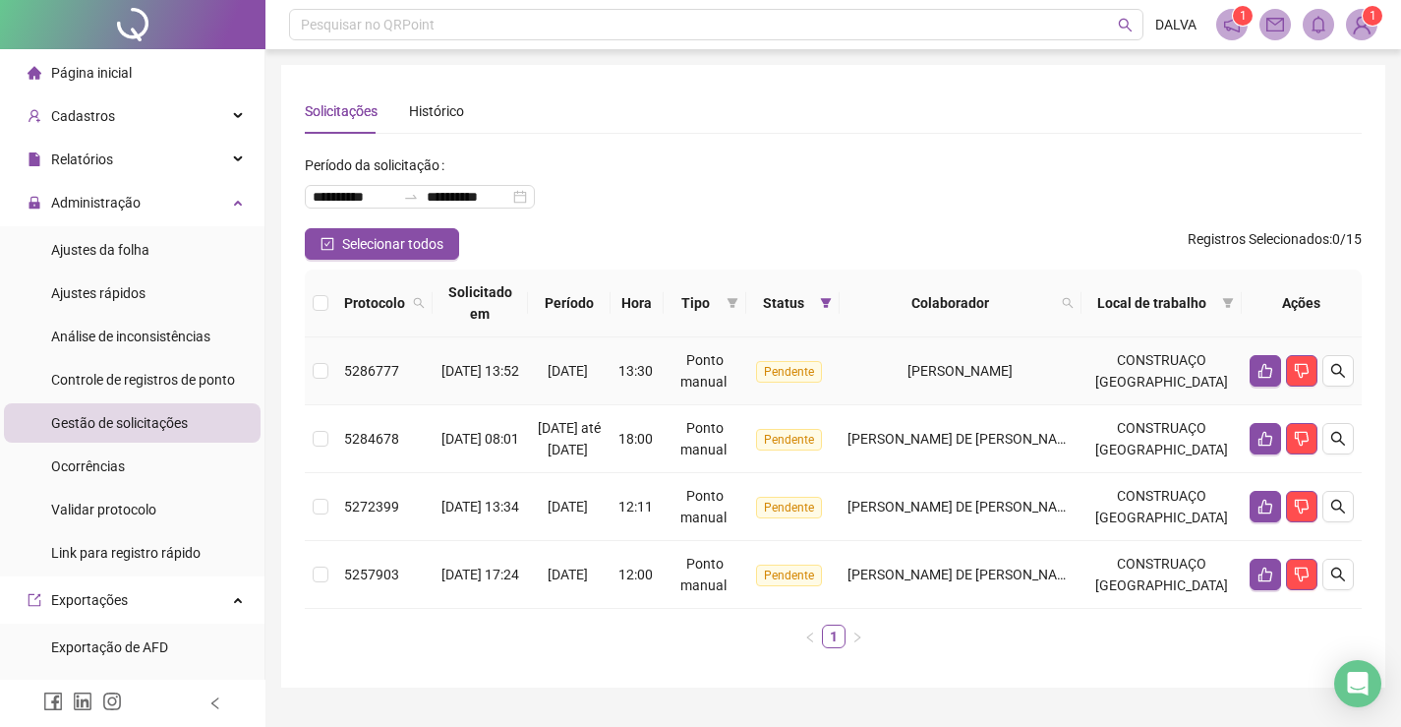
click at [822, 376] on span "Pendente" at bounding box center [789, 372] width 66 height 22
click at [1269, 575] on icon "like" at bounding box center [1266, 574] width 16 height 16
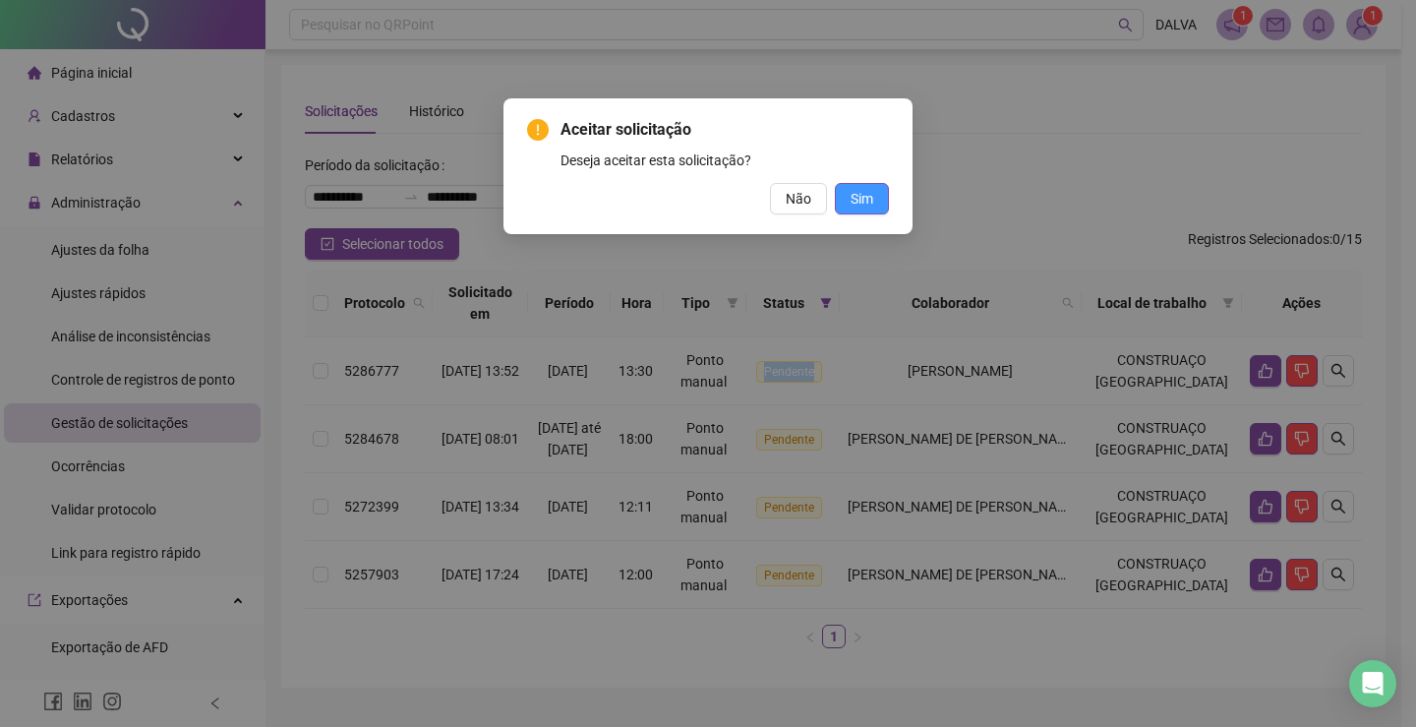
click at [860, 205] on span "Sim" at bounding box center [862, 199] width 23 height 22
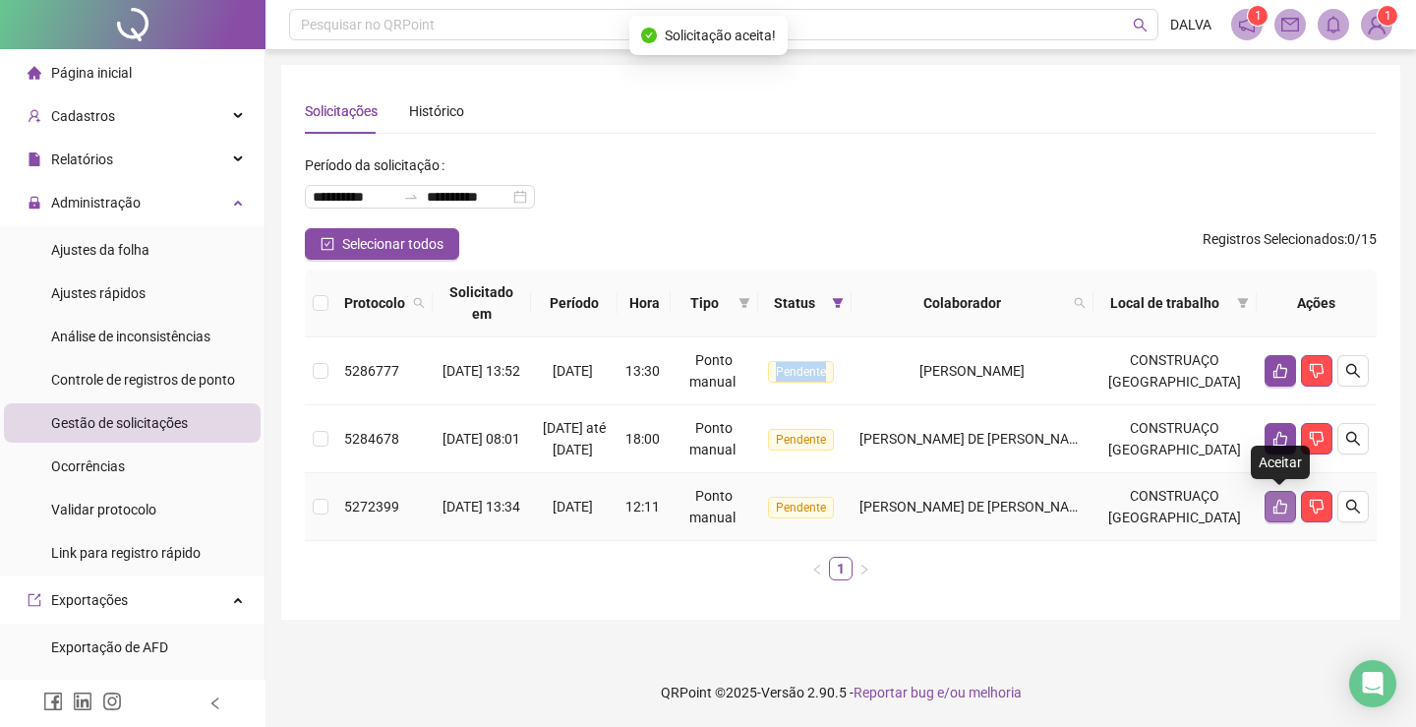
click at [1290, 512] on button "button" at bounding box center [1279, 506] width 31 height 31
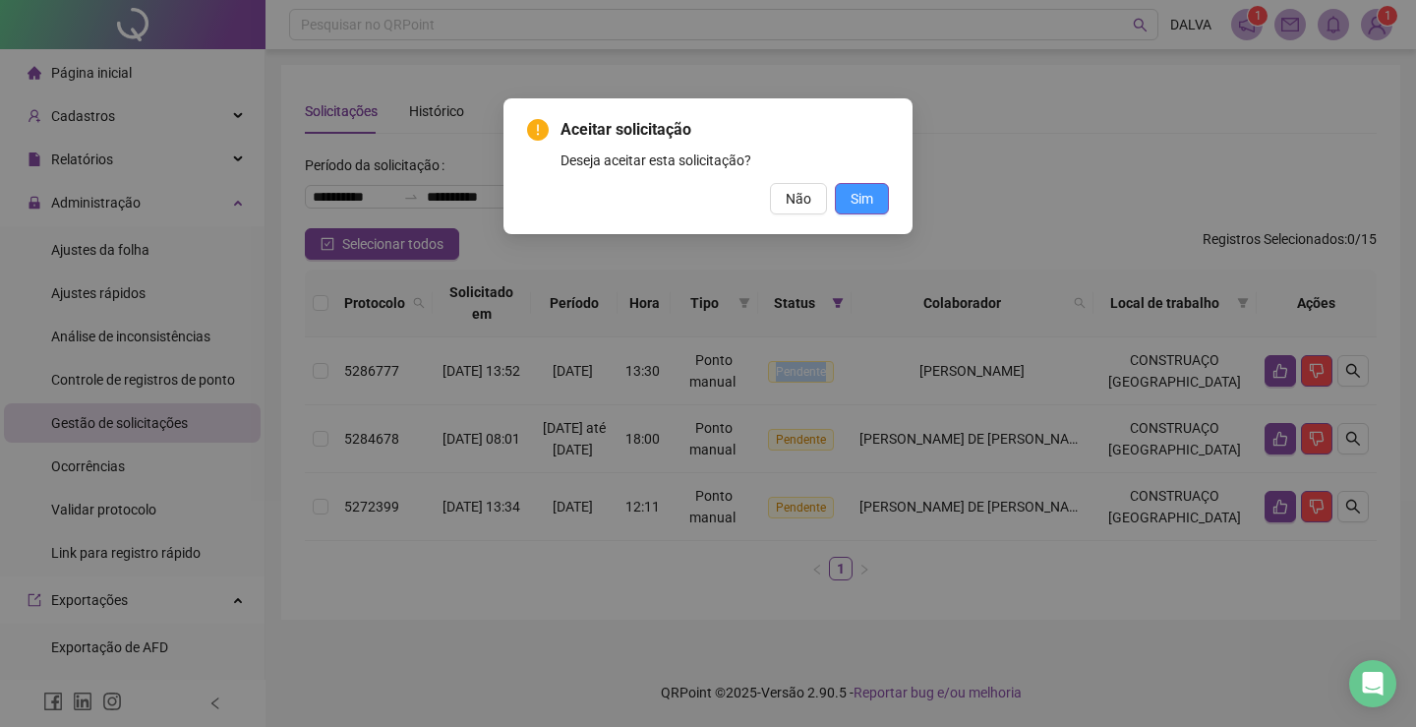
click at [856, 207] on span "Sim" at bounding box center [862, 199] width 23 height 22
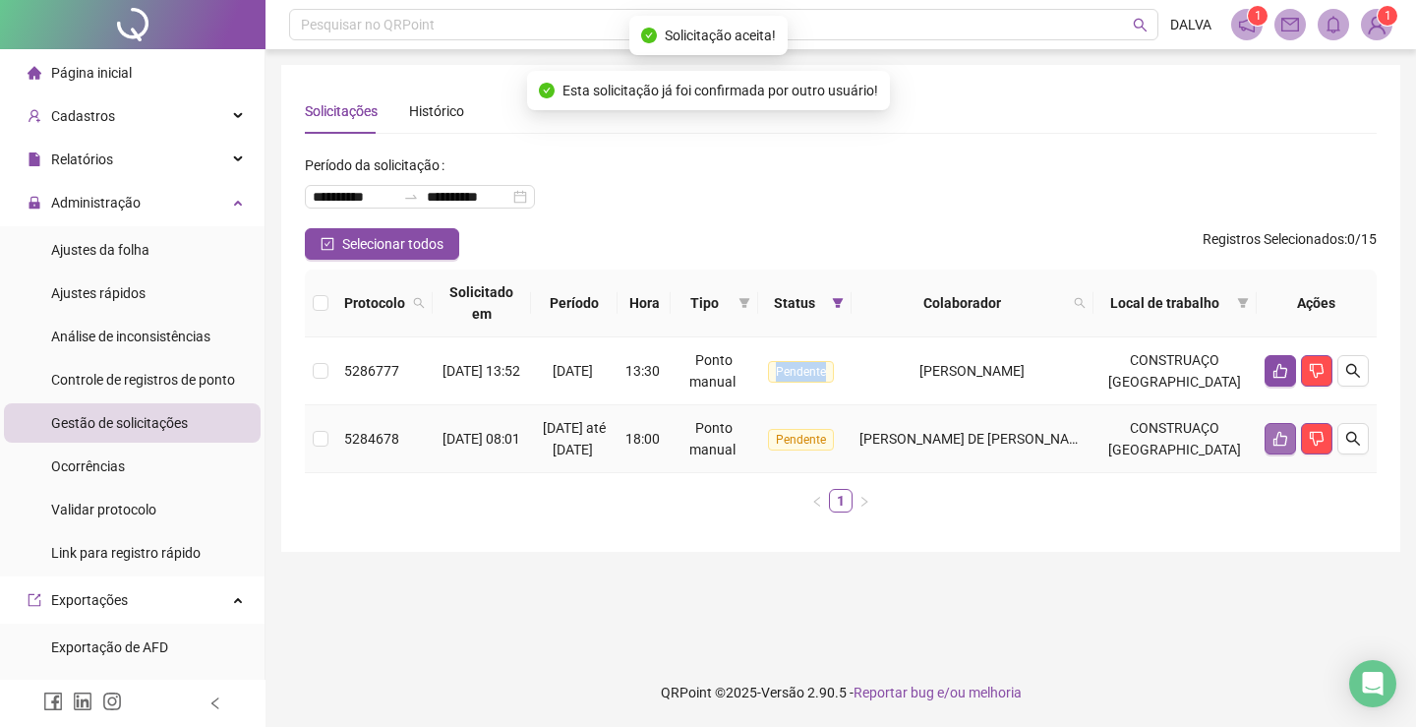
click at [1272, 440] on icon "like" at bounding box center [1280, 439] width 16 height 16
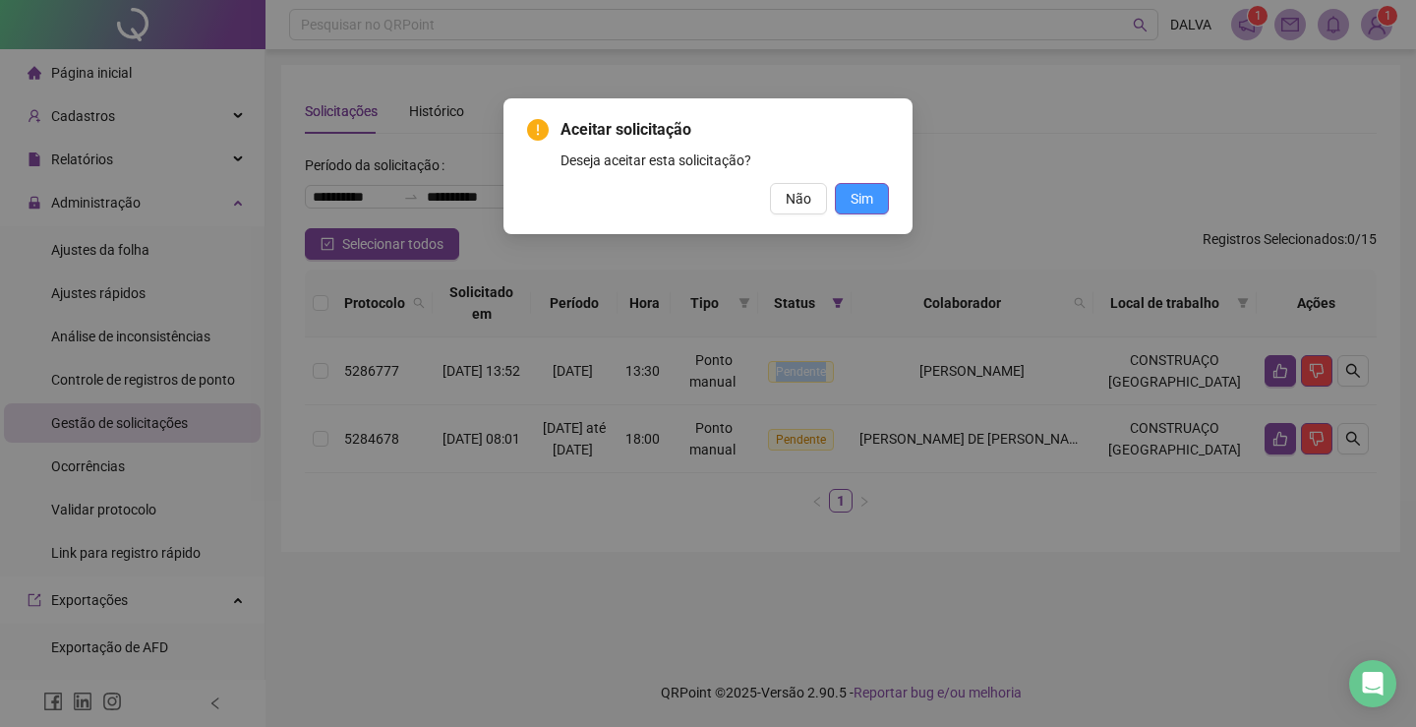
click at [860, 199] on span "Sim" at bounding box center [862, 199] width 23 height 22
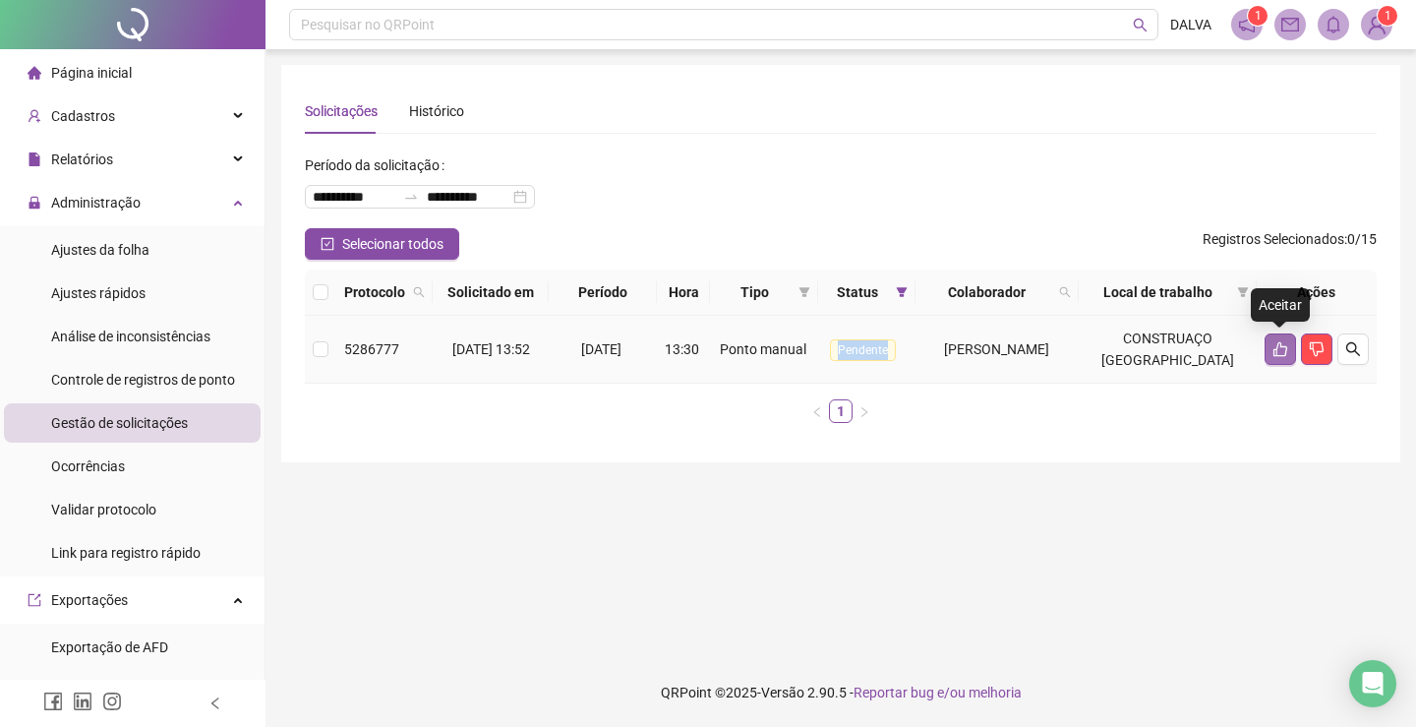
click at [1268, 348] on button "button" at bounding box center [1279, 348] width 31 height 31
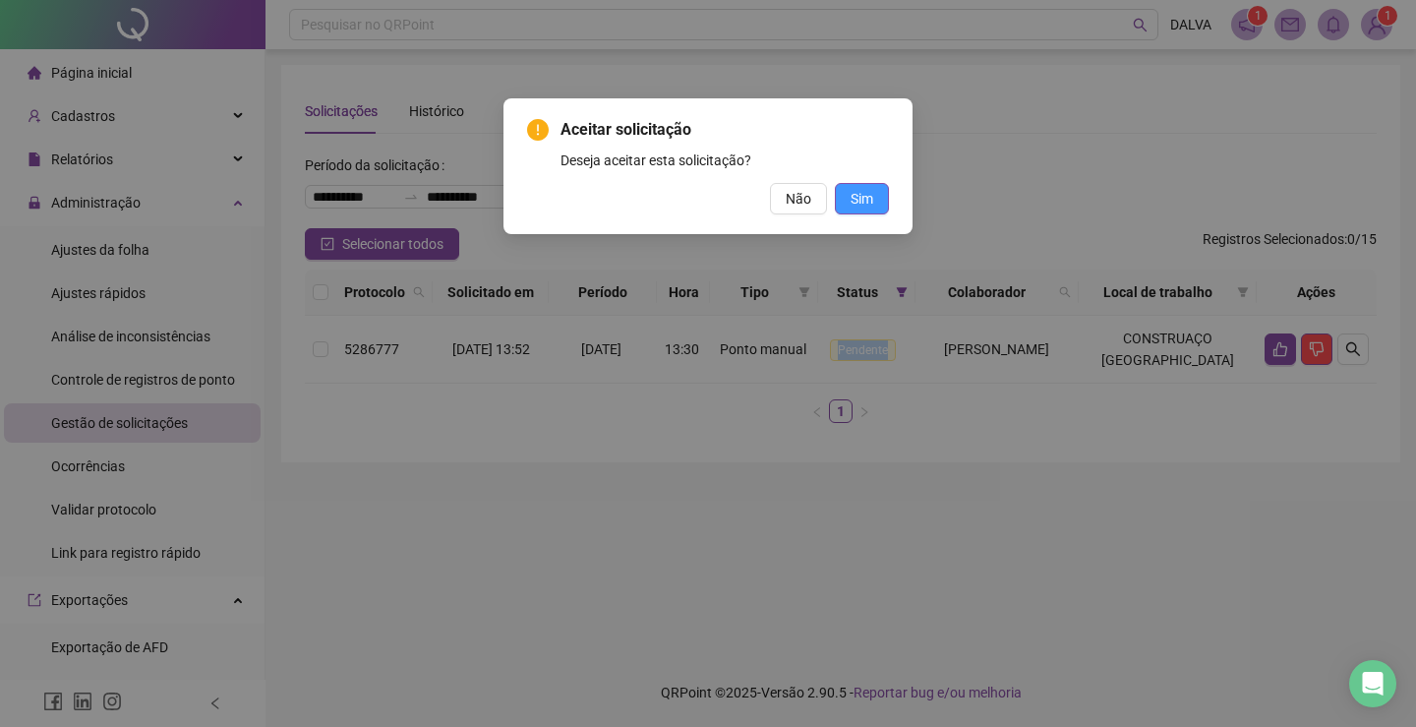
click at [849, 193] on button "Sim" at bounding box center [862, 198] width 54 height 31
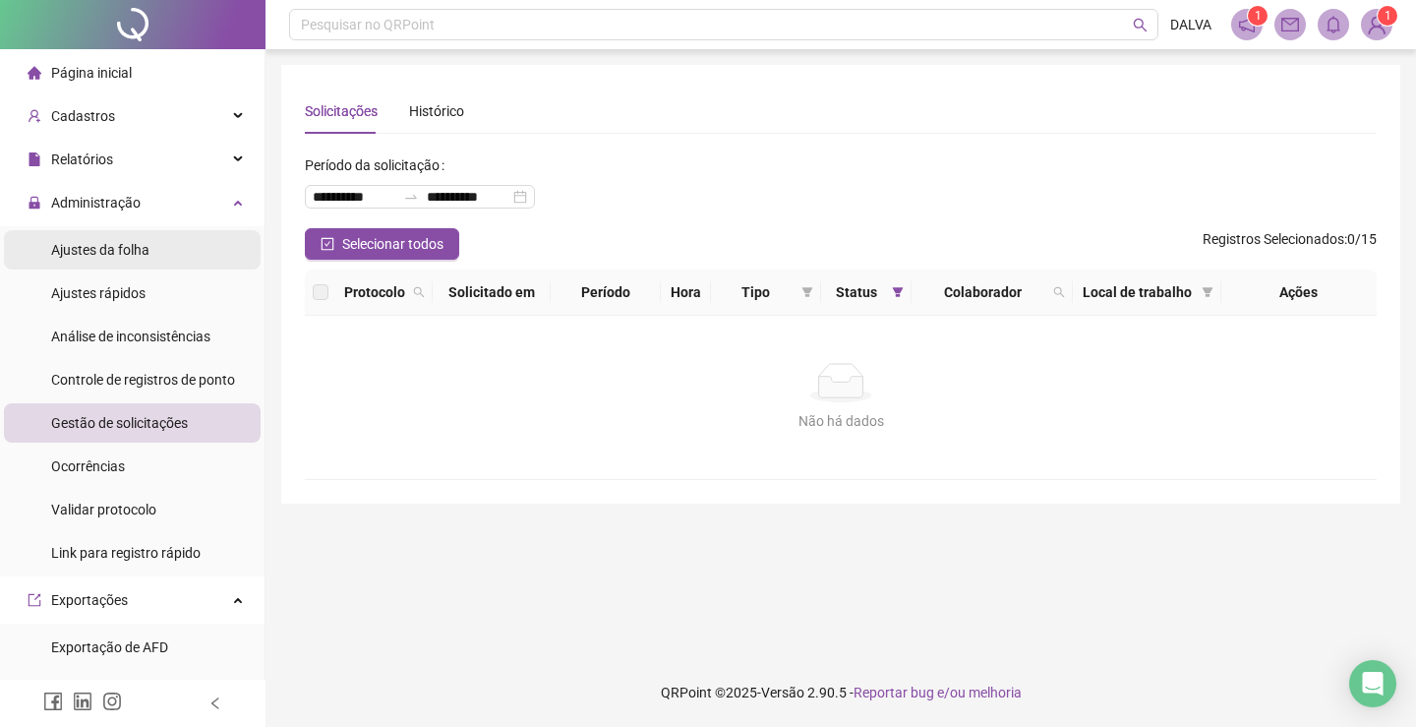
click at [122, 262] on div "Ajustes da folha" at bounding box center [100, 249] width 98 height 39
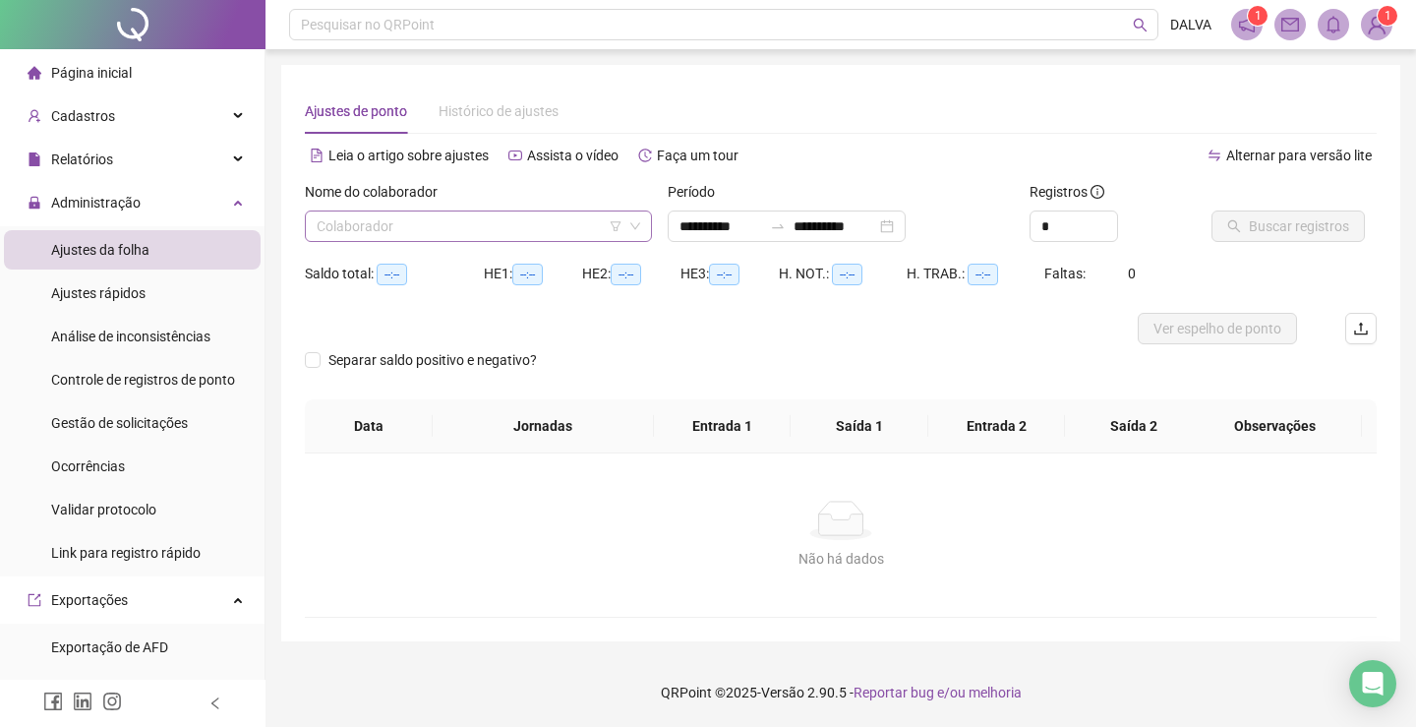
click at [427, 228] on input "search" at bounding box center [470, 225] width 306 height 29
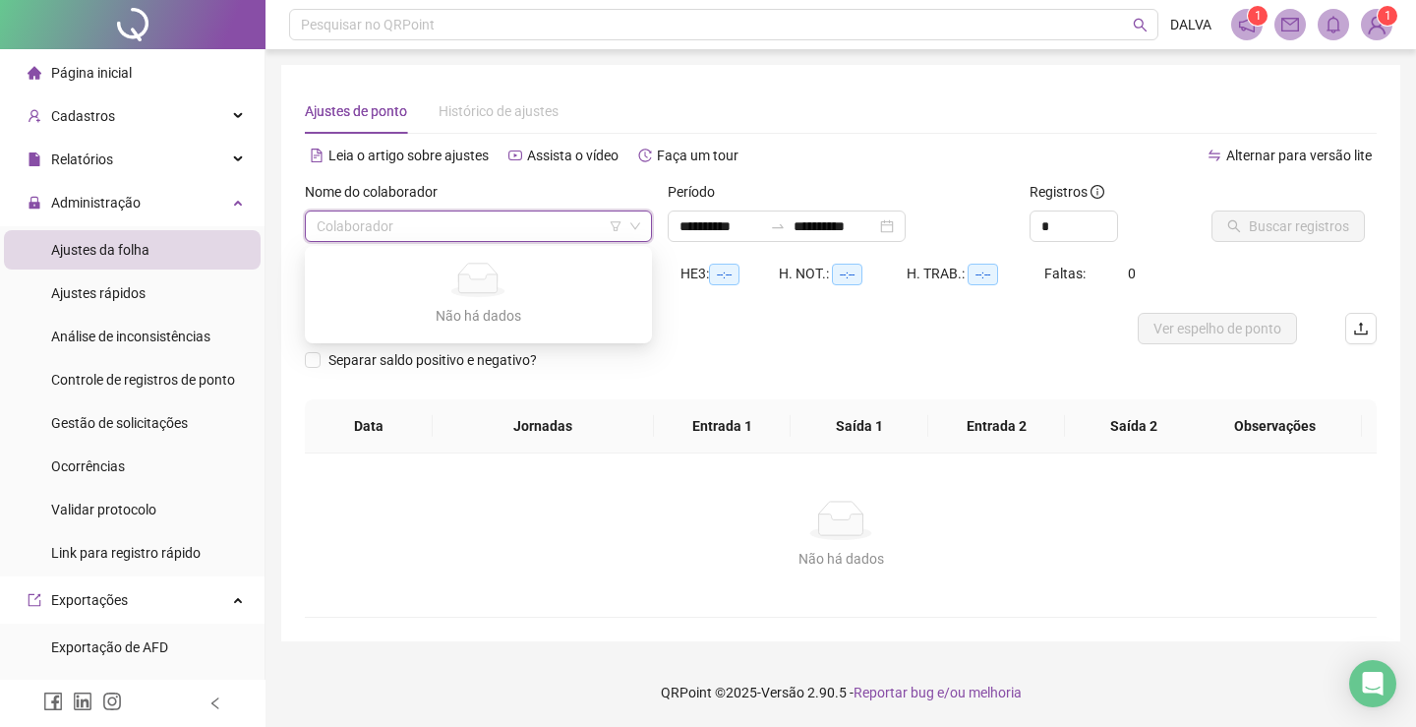
type input "**********"
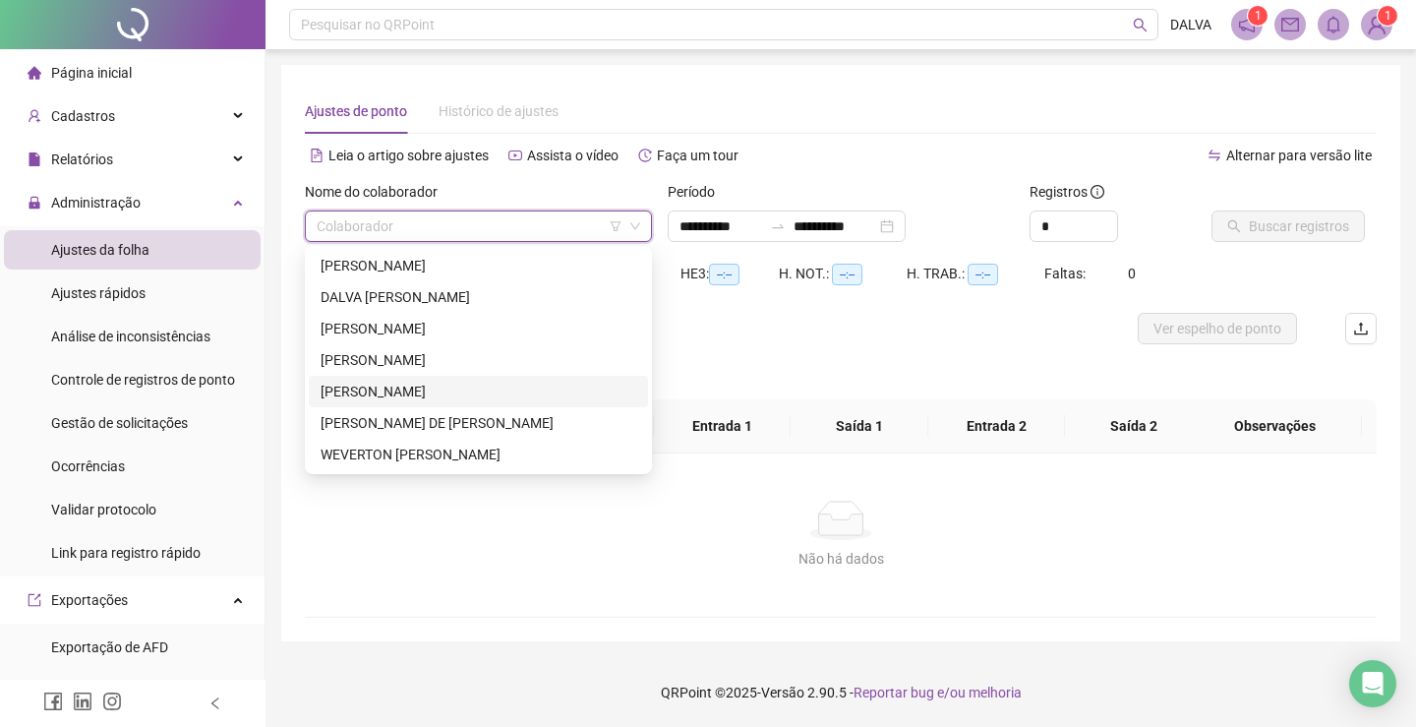
click at [421, 390] on div "[PERSON_NAME]" at bounding box center [479, 392] width 316 height 22
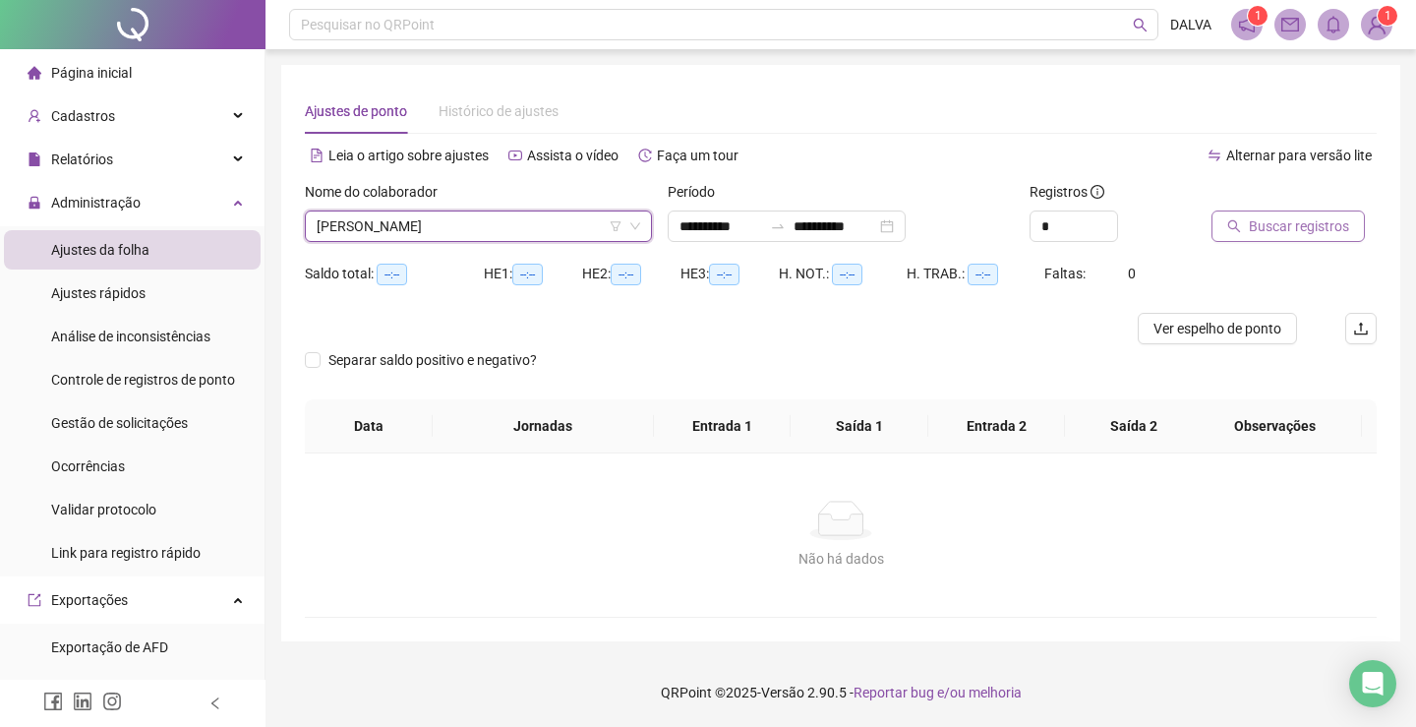
click at [1280, 214] on button "Buscar registros" at bounding box center [1287, 225] width 153 height 31
